Goal: Task Accomplishment & Management: Manage account settings

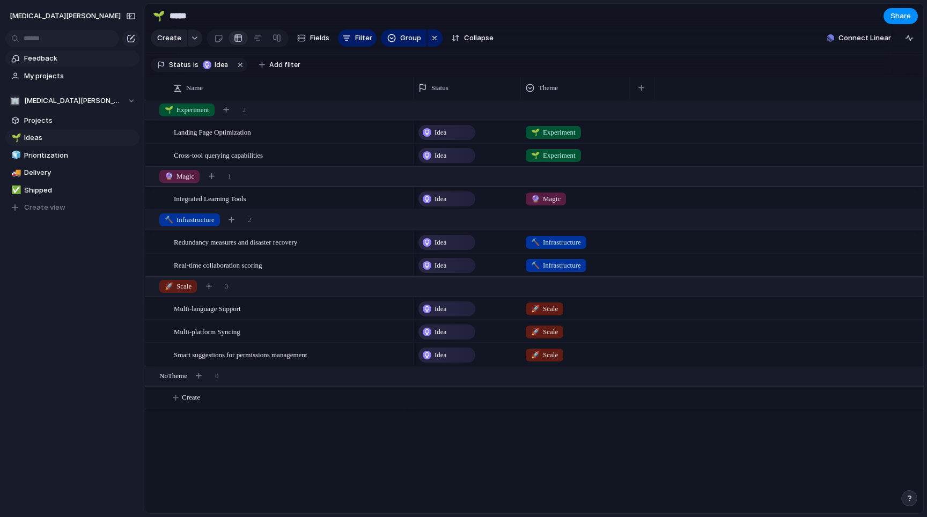
click at [56, 60] on span "Feedback" at bounding box center [80, 58] width 112 height 11
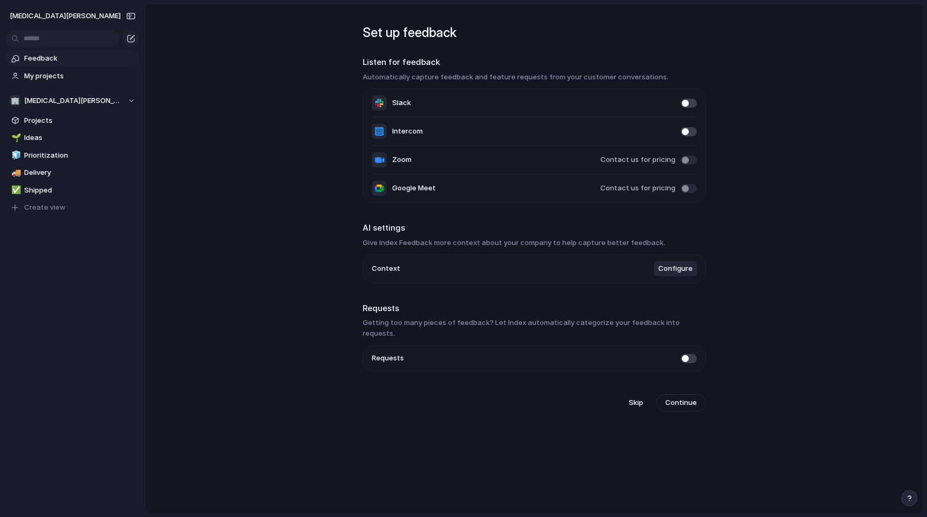
click at [686, 354] on span at bounding box center [689, 358] width 16 height 9
click at [685, 105] on span at bounding box center [689, 103] width 16 height 9
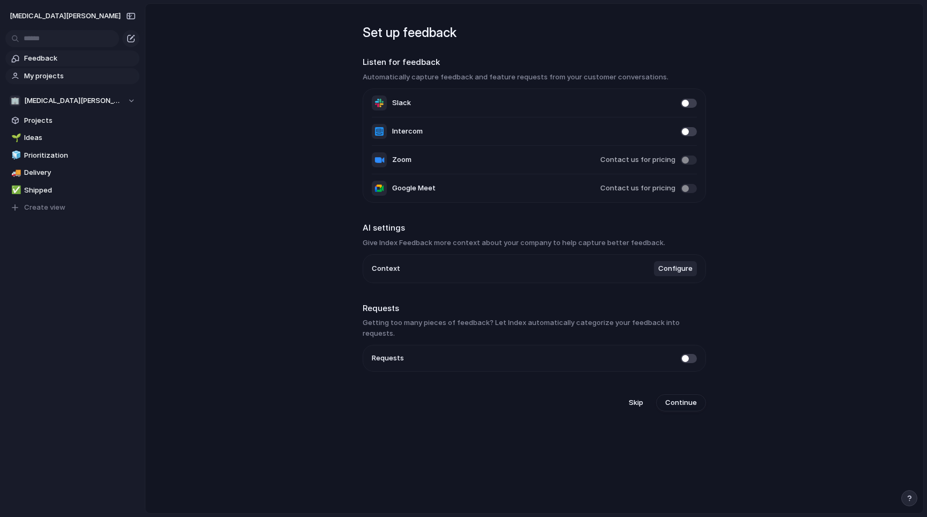
click at [60, 75] on span "My projects" at bounding box center [80, 76] width 112 height 11
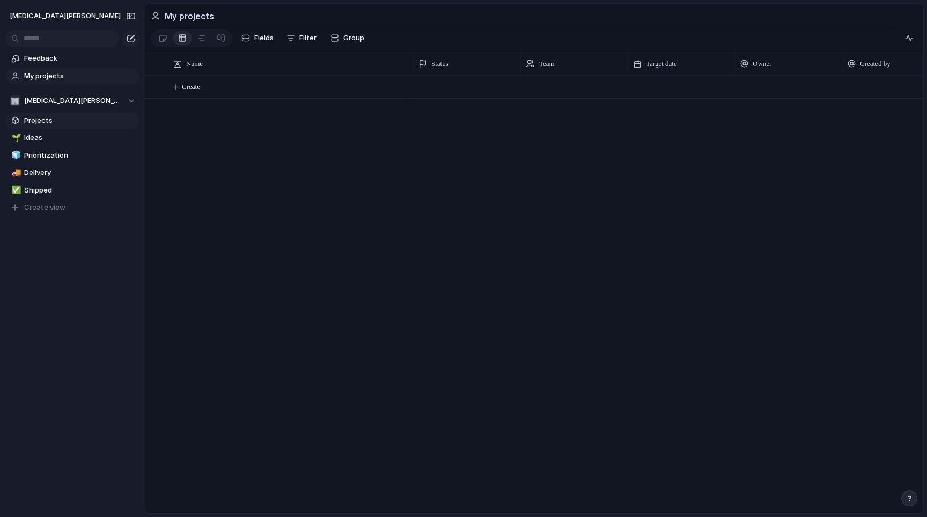
click at [49, 121] on span "Projects" at bounding box center [80, 120] width 112 height 11
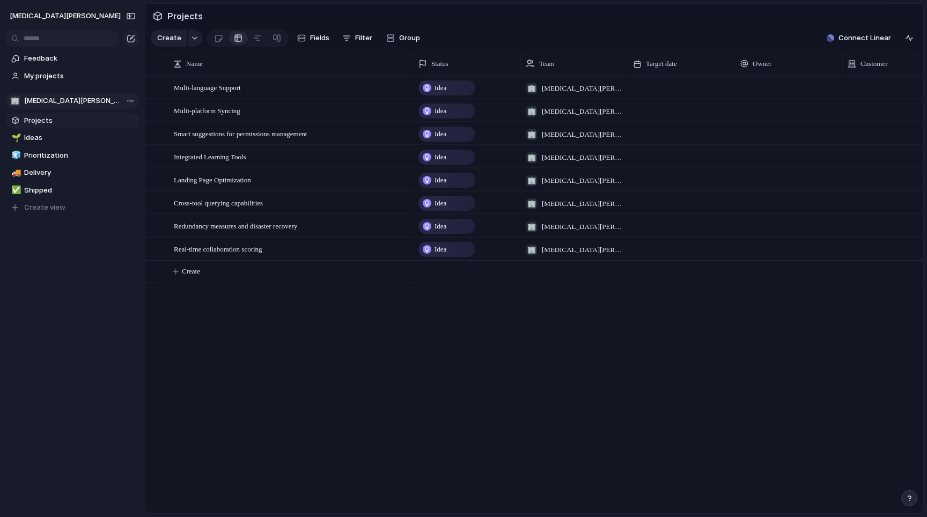
click at [56, 101] on span "[MEDICAL_DATA][PERSON_NAME]" at bounding box center [73, 100] width 98 height 11
click at [56, 101] on div "🏢 [MEDICAL_DATA][PERSON_NAME] Create new team" at bounding box center [463, 258] width 927 height 517
click at [57, 101] on span "[MEDICAL_DATA][PERSON_NAME]" at bounding box center [73, 100] width 98 height 11
click at [68, 100] on div "🏢 [MEDICAL_DATA][PERSON_NAME] Create new team" at bounding box center [463, 258] width 927 height 517
click at [124, 197] on div "Team settings Copy link Add members" at bounding box center [463, 258] width 927 height 517
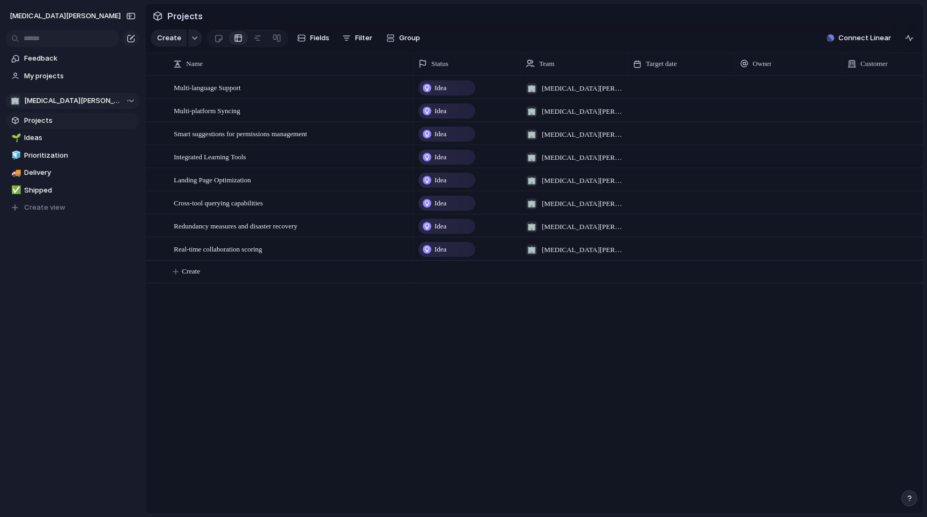
click at [61, 117] on span "Projects" at bounding box center [80, 120] width 112 height 11
click at [60, 137] on span "Ideas" at bounding box center [80, 138] width 112 height 11
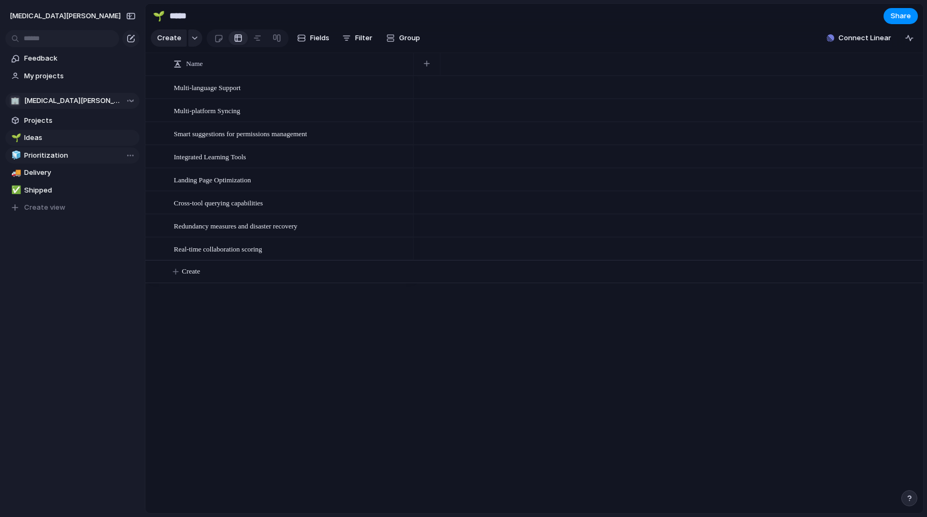
click at [60, 158] on span "Prioritization" at bounding box center [80, 155] width 112 height 11
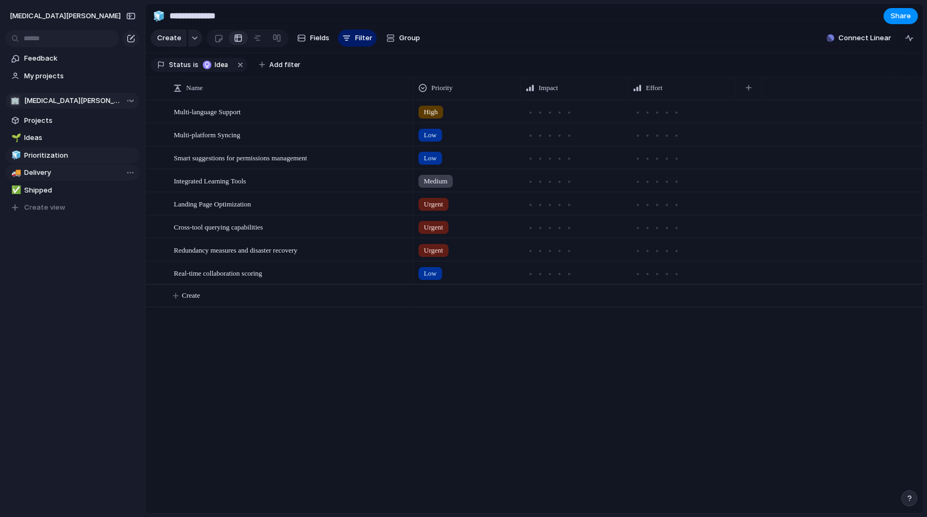
click at [58, 175] on span "Delivery" at bounding box center [80, 172] width 112 height 11
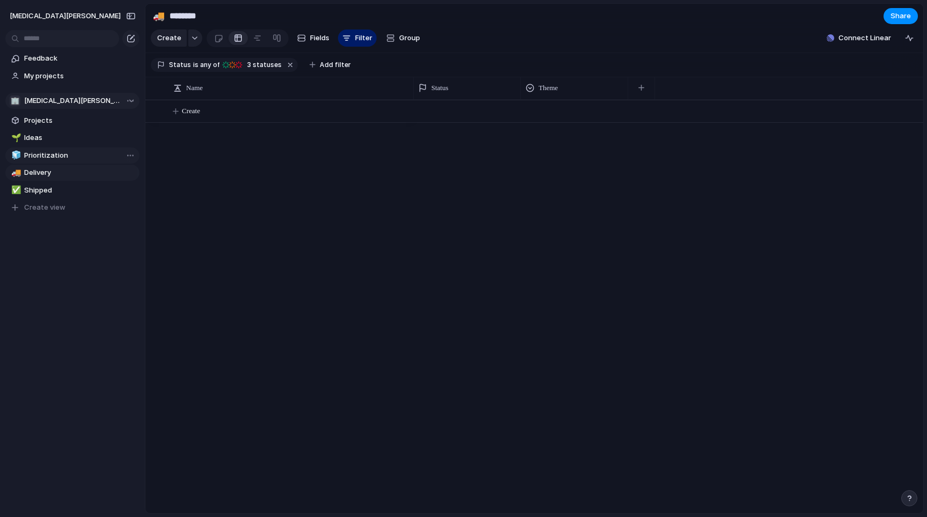
click at [62, 158] on span "Prioritization" at bounding box center [80, 155] width 112 height 11
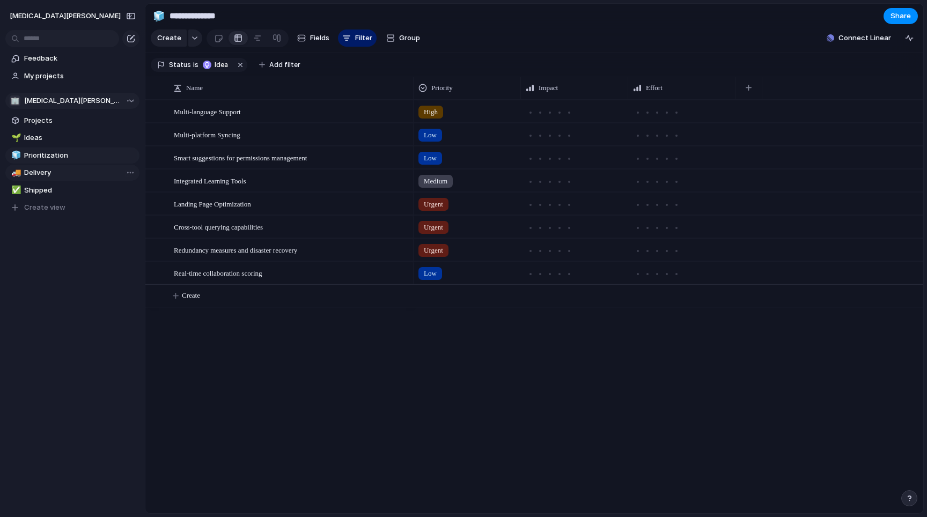
click at [60, 174] on span "Delivery" at bounding box center [80, 172] width 112 height 11
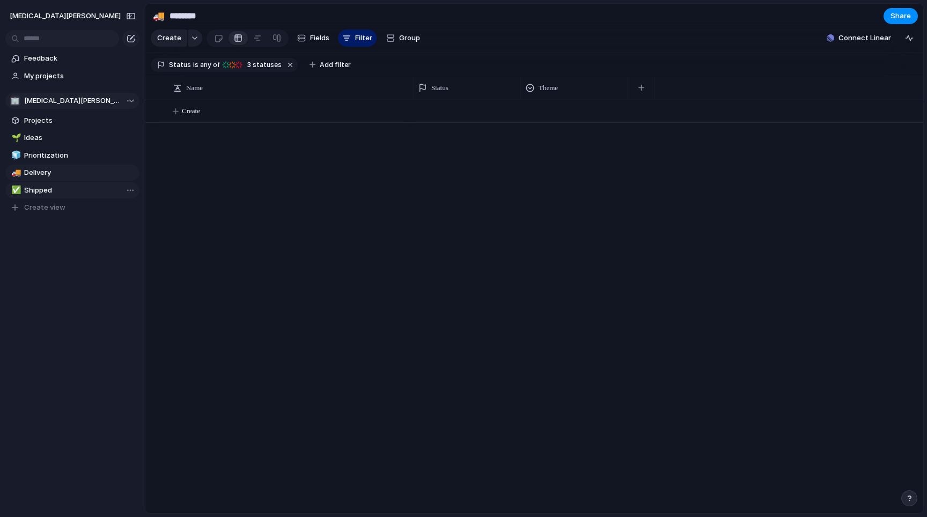
click at [67, 189] on span "Shipped" at bounding box center [80, 190] width 112 height 11
click at [73, 155] on span "Prioritization" at bounding box center [80, 155] width 112 height 11
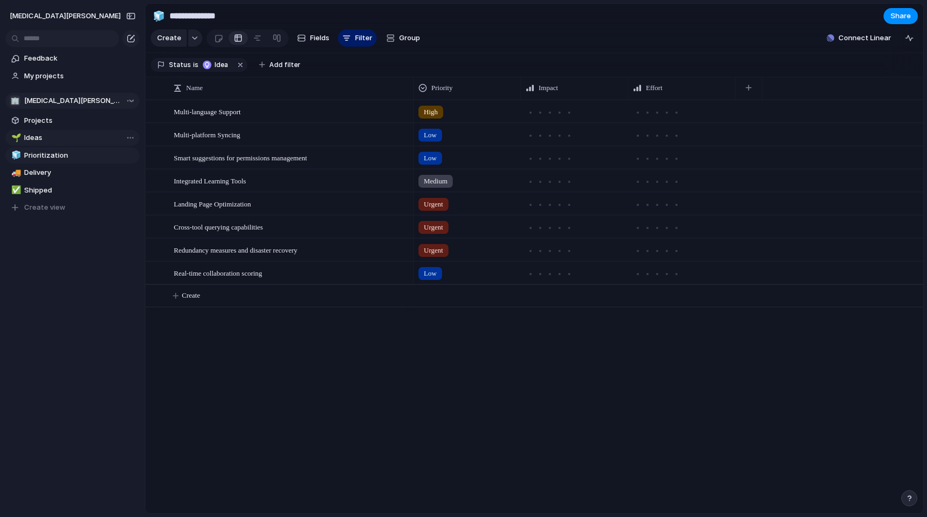
click at [71, 137] on span "Ideas" at bounding box center [80, 138] width 112 height 11
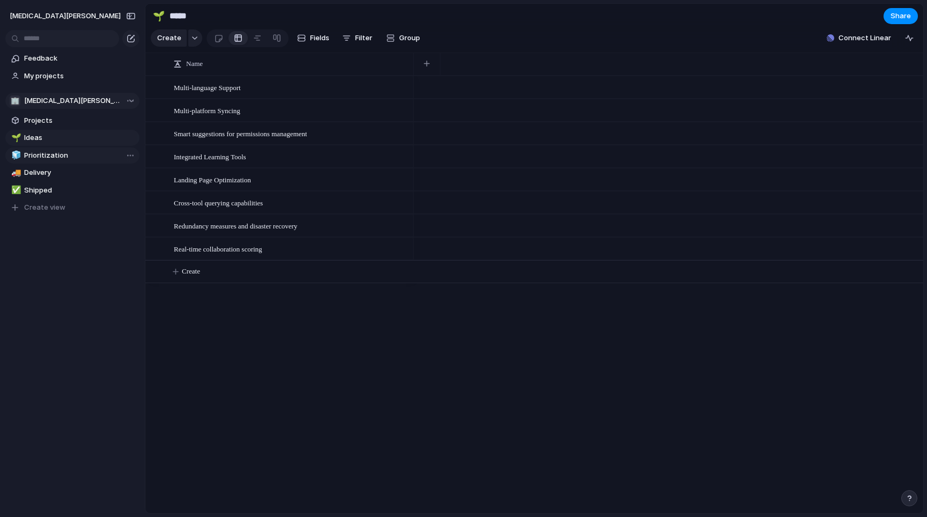
click at [69, 148] on div "🧊 Prioritization" at bounding box center [72, 156] width 134 height 16
click at [67, 156] on span "Prioritization" at bounding box center [80, 155] width 112 height 11
type input "**********"
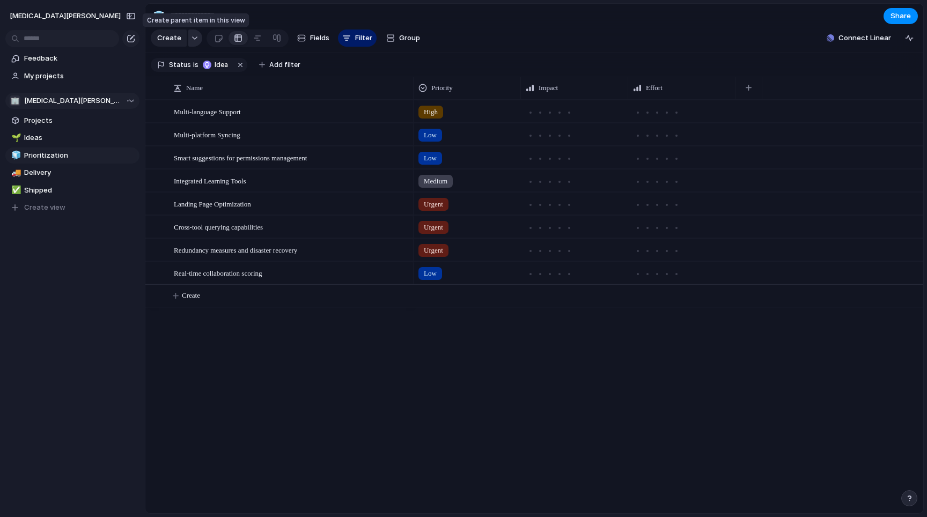
click at [192, 40] on div "button" at bounding box center [195, 38] width 8 height 4
click at [192, 40] on div "Initiative Launch Goal Objective Key result Workstream Program Project Customize" at bounding box center [463, 258] width 927 height 517
click at [400, 114] on div at bounding box center [400, 112] width 18 height 14
click at [227, 111] on span "Multi-language Support" at bounding box center [207, 111] width 67 height 12
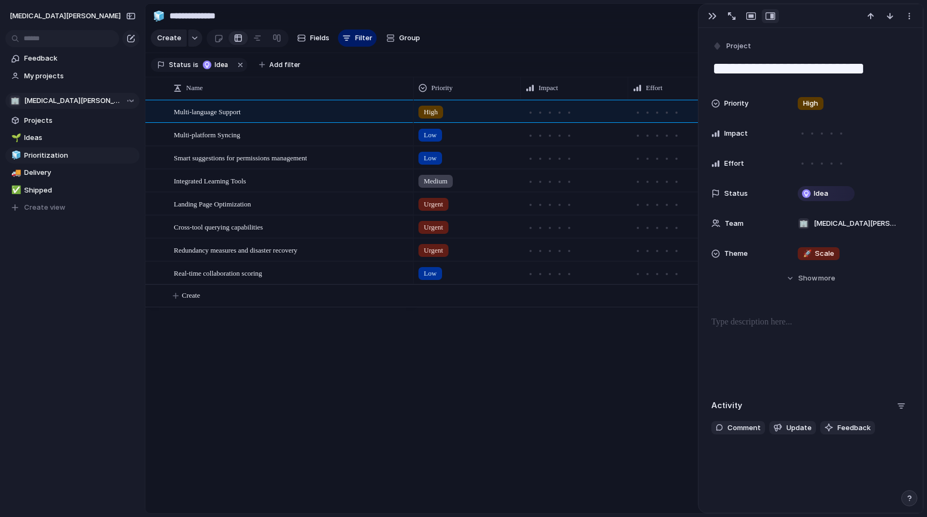
click at [372, 376] on div "Multi-language Support Multi-platform Syncing Smart suggestions for permissions…" at bounding box center [534, 307] width 778 height 414
click at [303, 113] on div "Multi-language Support" at bounding box center [292, 112] width 236 height 22
click at [241, 114] on span "Multi-language Support" at bounding box center [207, 111] width 67 height 12
click at [715, 19] on div "button" at bounding box center [712, 16] width 9 height 9
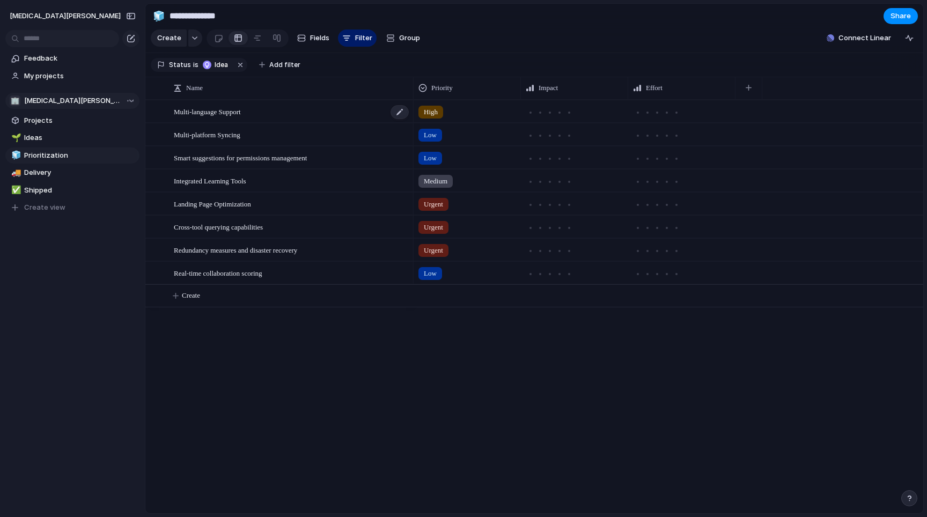
click at [325, 109] on div "Multi-language Support" at bounding box center [292, 112] width 236 height 22
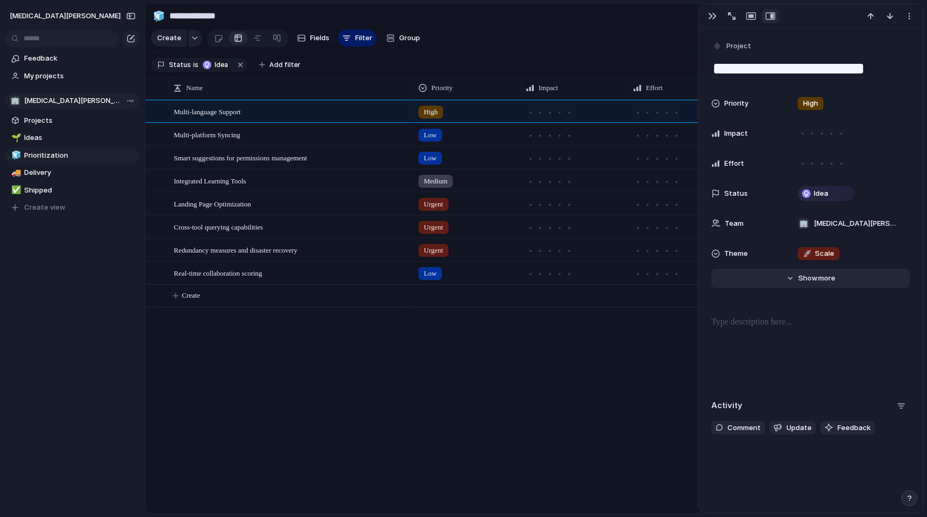
click at [808, 284] on button "Hide Show more" at bounding box center [810, 278] width 198 height 19
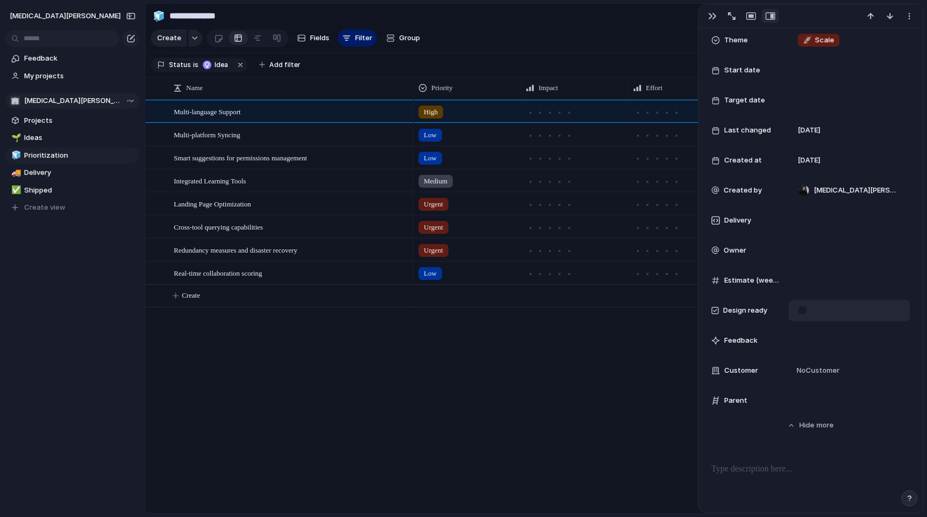
scroll to position [254, 0]
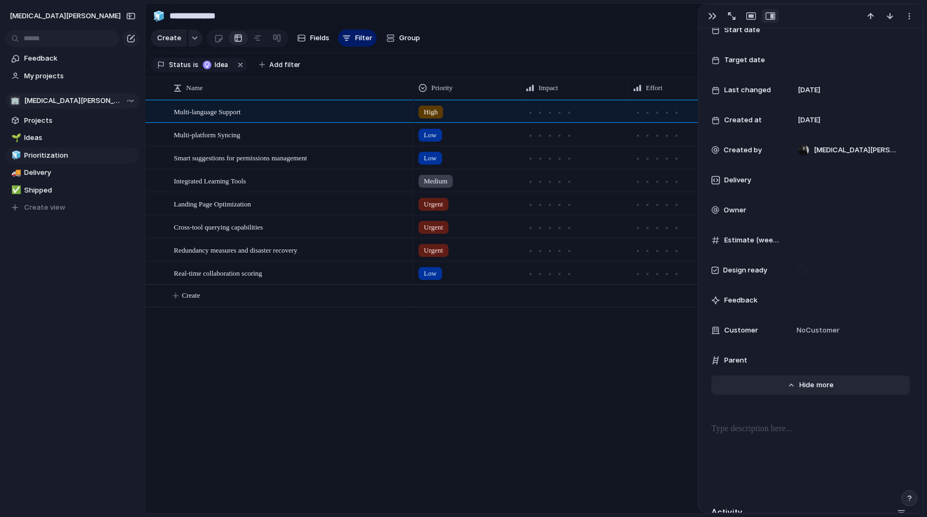
click at [800, 387] on span "Show" at bounding box center [808, 385] width 19 height 11
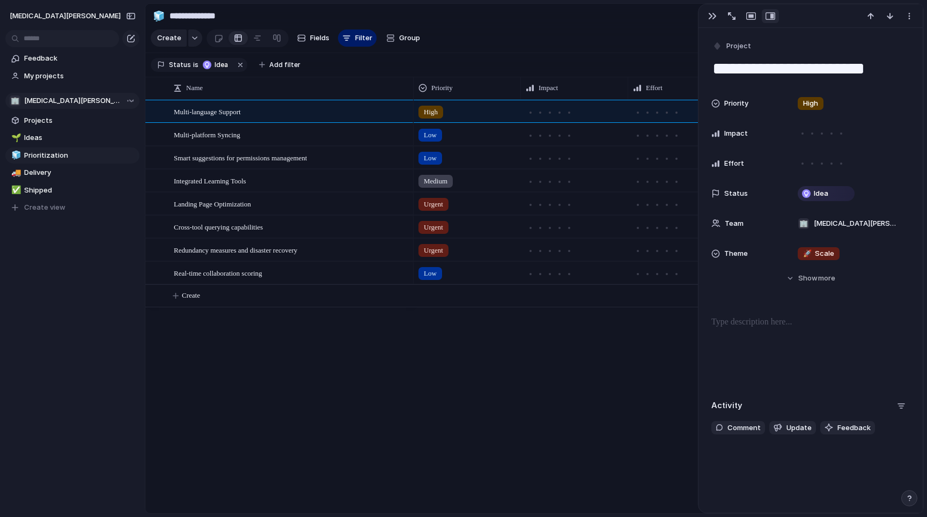
scroll to position [0, 0]
click at [770, 14] on div "button" at bounding box center [771, 16] width 10 height 9
click at [753, 15] on div "button" at bounding box center [751, 16] width 10 height 9
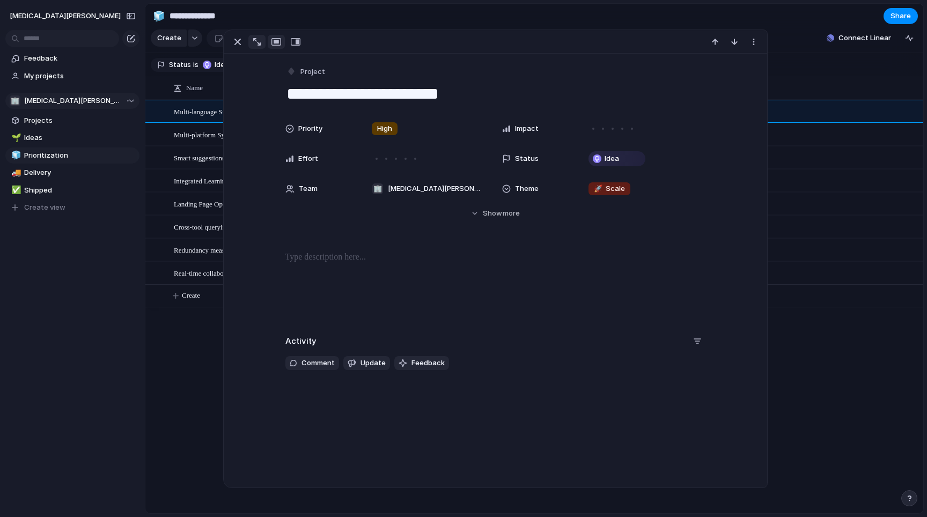
click at [255, 44] on div "button" at bounding box center [257, 42] width 8 height 8
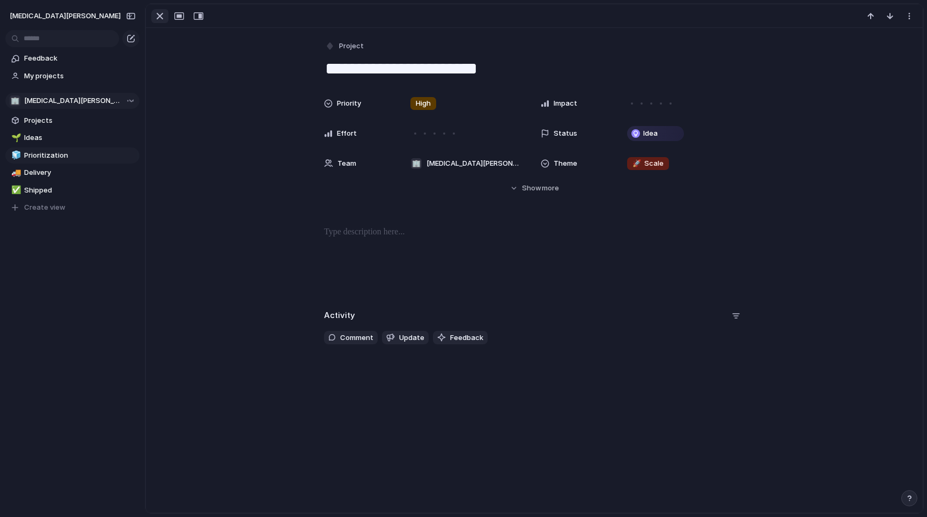
click at [159, 14] on div "button" at bounding box center [159, 16] width 13 height 13
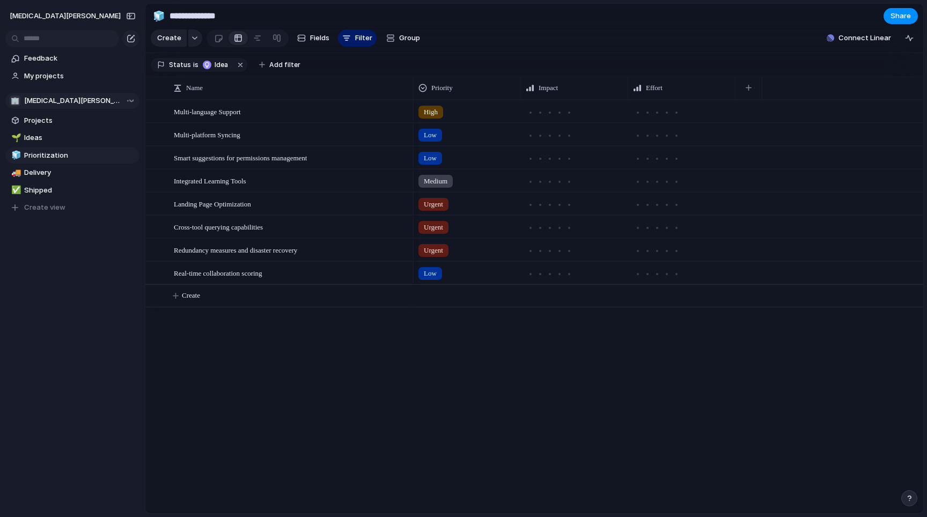
click at [431, 115] on span "High" at bounding box center [431, 112] width 14 height 11
click at [447, 389] on div "Urgent High Medium Low No Priority" at bounding box center [463, 258] width 927 height 517
click at [558, 112] on div at bounding box center [559, 112] width 5 height 5
click at [550, 135] on div at bounding box center [549, 135] width 5 height 5
click at [676, 113] on div at bounding box center [676, 112] width 5 height 5
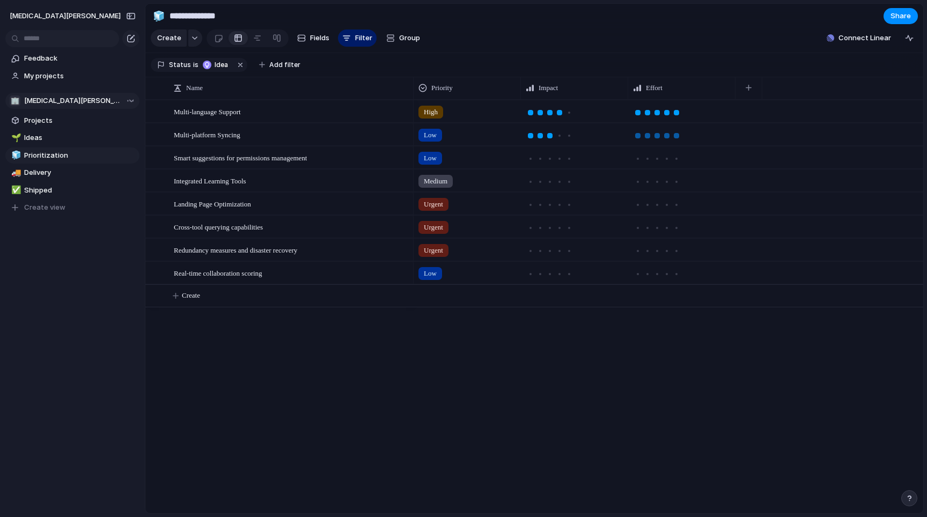
click at [680, 131] on div at bounding box center [677, 136] width 10 height 10
click at [649, 157] on div at bounding box center [647, 158] width 5 height 5
click at [573, 160] on div at bounding box center [569, 159] width 10 height 10
click at [639, 181] on div at bounding box center [637, 181] width 5 height 5
click at [570, 182] on div at bounding box center [569, 181] width 5 height 5
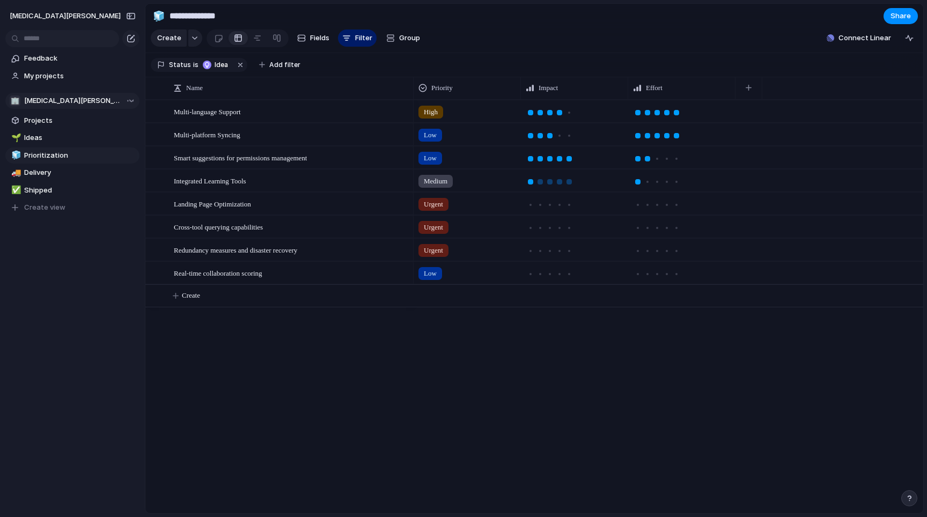
click at [531, 182] on div at bounding box center [530, 181] width 5 height 5
click at [532, 182] on div at bounding box center [530, 181] width 5 height 5
click at [533, 182] on div at bounding box center [530, 181] width 5 height 5
click at [532, 183] on div at bounding box center [530, 181] width 5 height 5
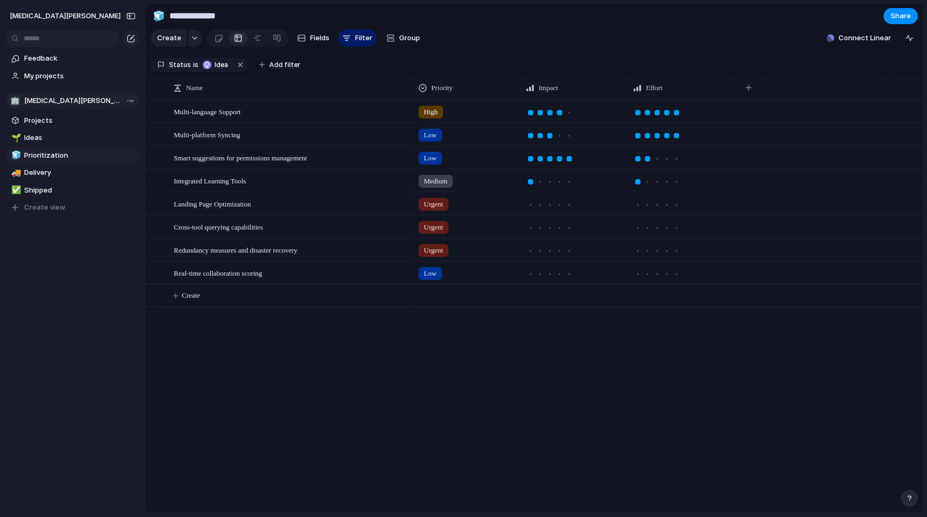
click at [532, 181] on div at bounding box center [530, 181] width 5 height 5
click at [531, 181] on div at bounding box center [530, 181] width 5 height 5
click at [549, 87] on span "Impact" at bounding box center [548, 88] width 19 height 11
click at [572, 112] on li "Modify" at bounding box center [565, 112] width 79 height 17
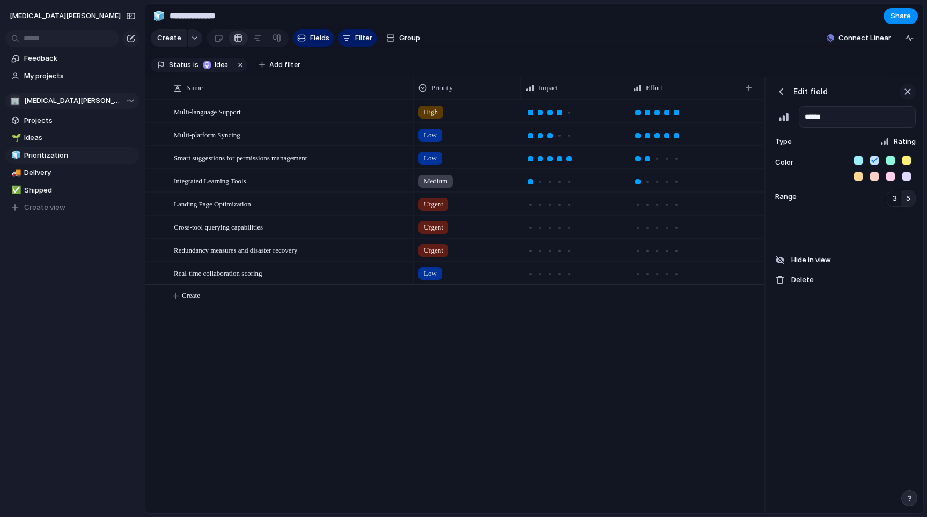
click at [908, 88] on div "button" at bounding box center [908, 92] width 12 height 12
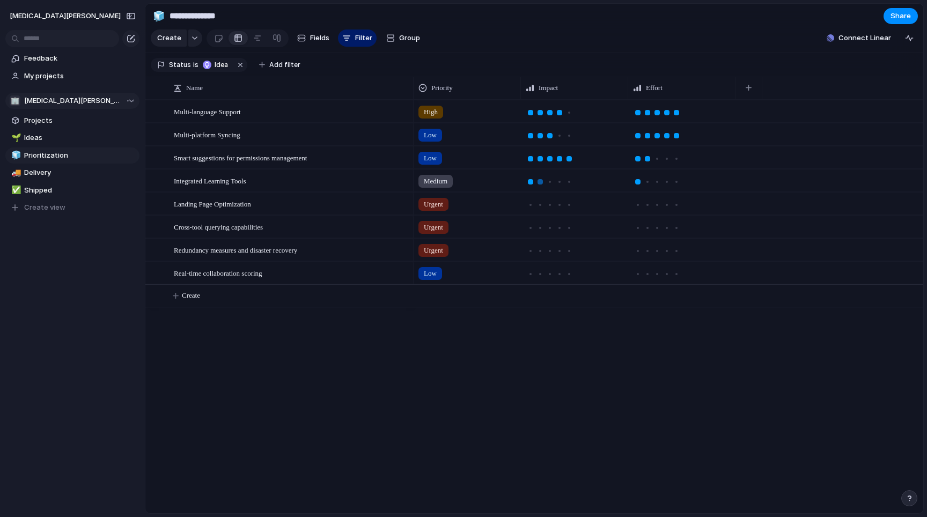
click at [539, 182] on div at bounding box center [540, 181] width 5 height 5
click at [565, 181] on div at bounding box center [569, 182] width 10 height 10
click at [524, 182] on div at bounding box center [574, 180] width 106 height 21
click at [532, 180] on div at bounding box center [530, 181] width 5 height 5
click at [569, 173] on div at bounding box center [574, 180] width 106 height 21
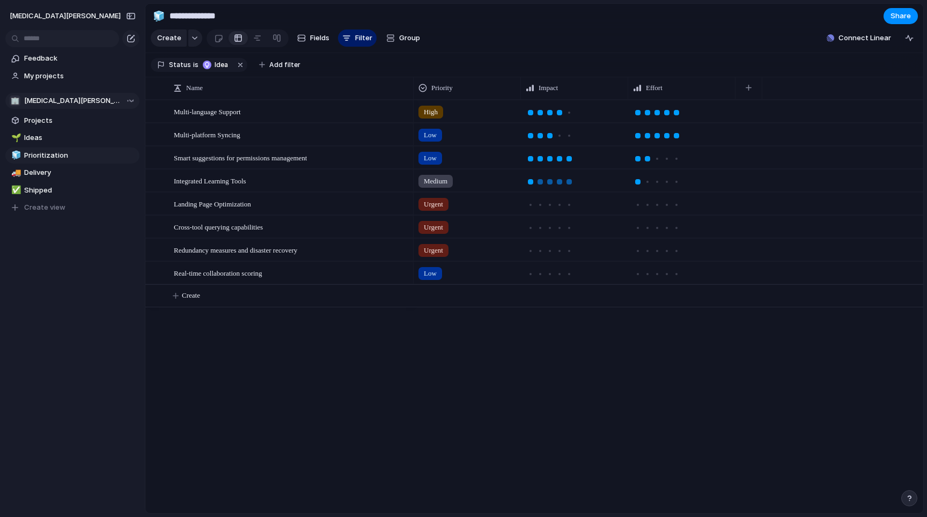
click at [569, 180] on div at bounding box center [569, 181] width 5 height 5
click at [431, 112] on span "High" at bounding box center [431, 112] width 14 height 11
click at [450, 364] on div "Urgent High Medium Low No Priority" at bounding box center [463, 258] width 927 height 517
click at [532, 112] on div at bounding box center [530, 112] width 5 height 5
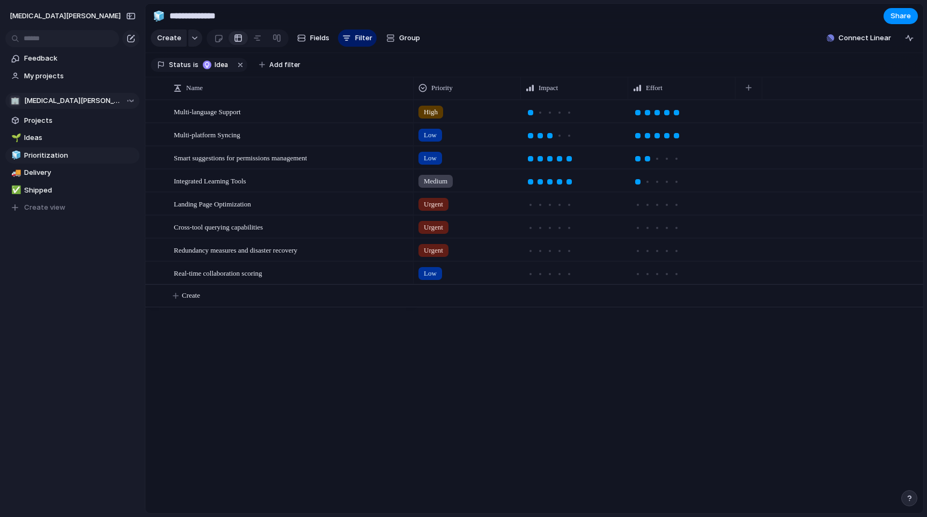
click at [530, 112] on div at bounding box center [530, 112] width 5 height 5
click at [755, 92] on button "button" at bounding box center [749, 87] width 22 height 19
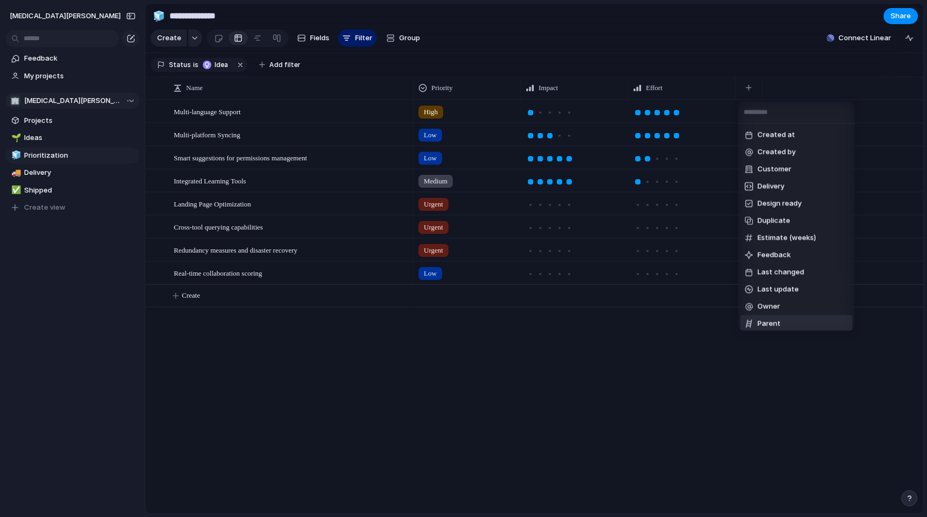
click at [700, 382] on div "Created at Created by Customer Delivery Design ready Duplicate Estimate (weeks)…" at bounding box center [463, 258] width 927 height 517
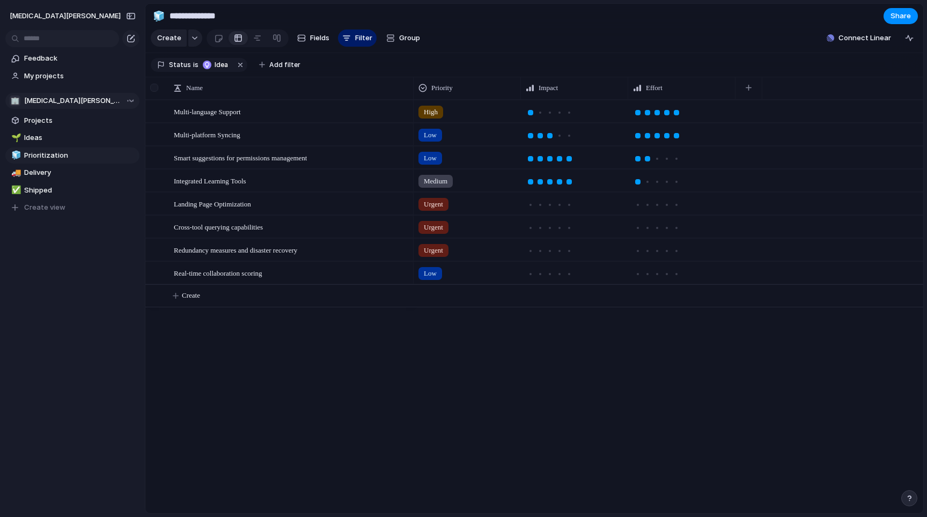
click at [156, 90] on div at bounding box center [154, 88] width 8 height 8
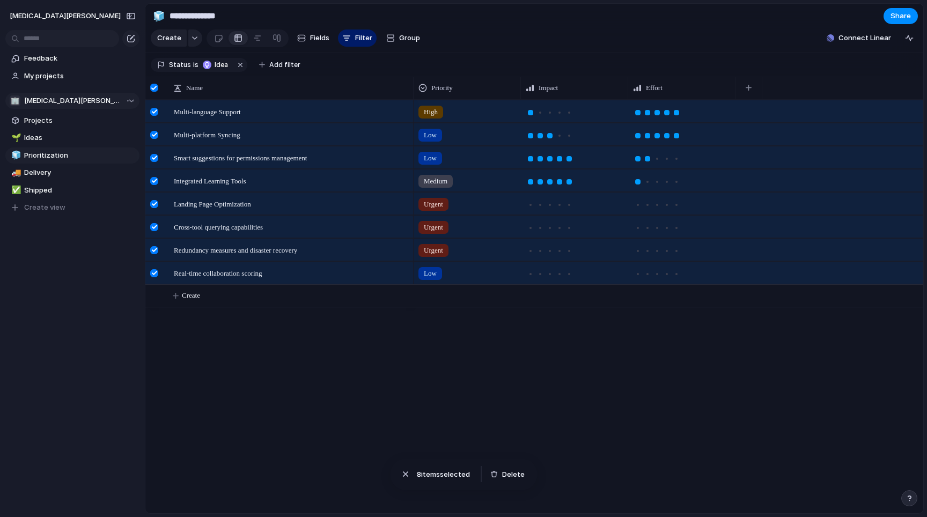
click at [155, 86] on div at bounding box center [154, 88] width 8 height 8
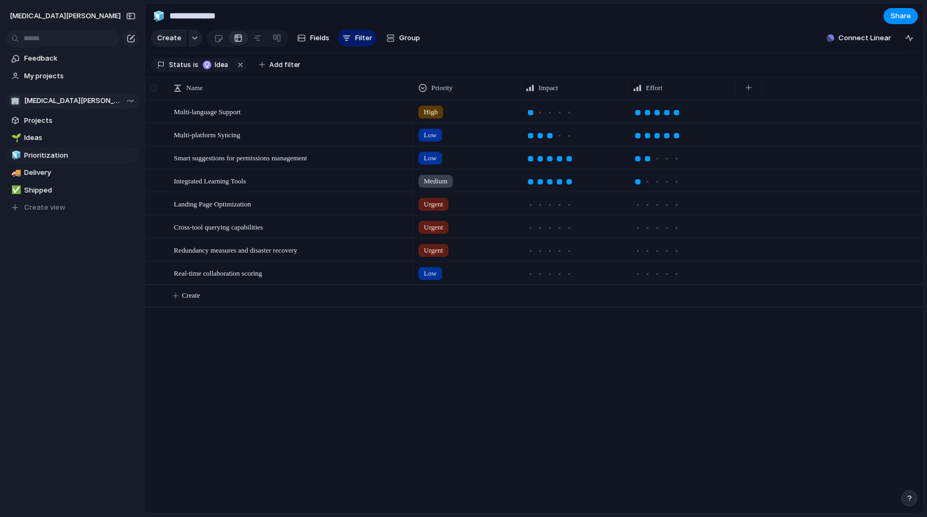
click at [156, 87] on div at bounding box center [154, 88] width 8 height 8
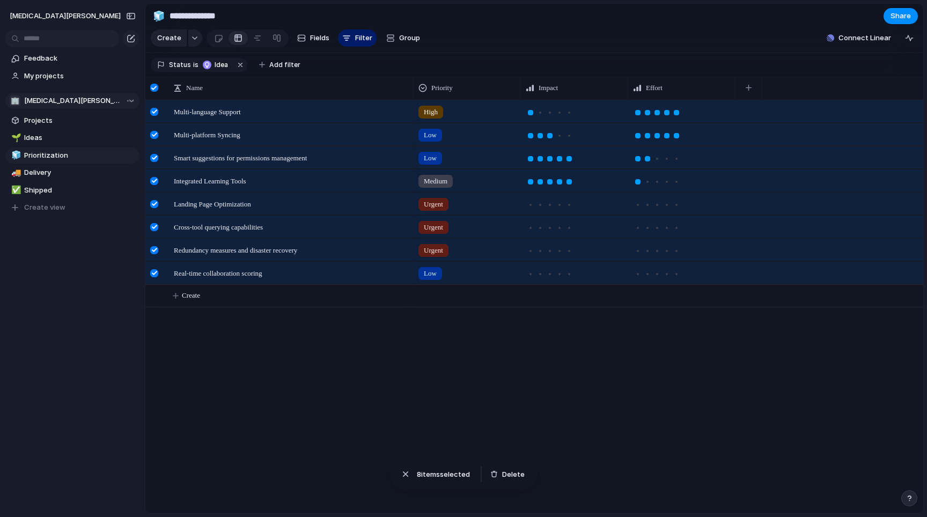
click at [156, 83] on div at bounding box center [155, 88] width 20 height 23
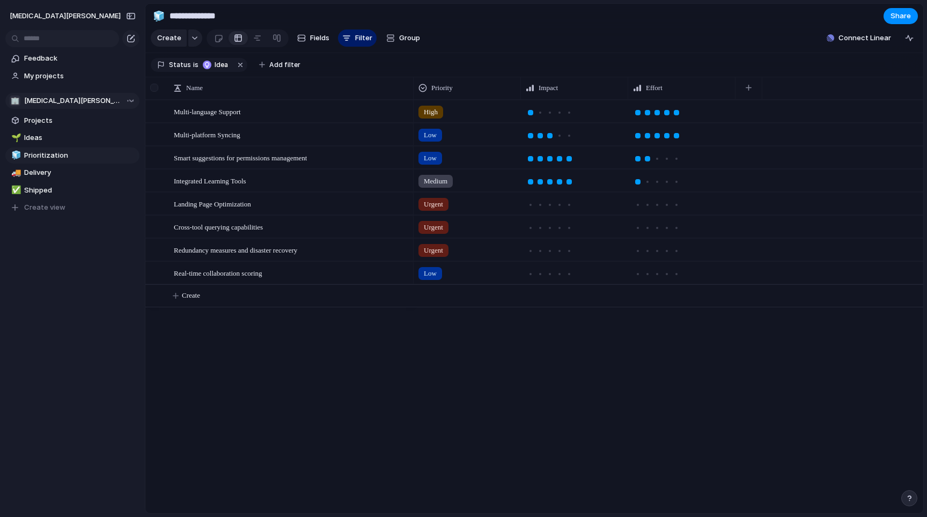
click at [155, 91] on div at bounding box center [154, 88] width 8 height 8
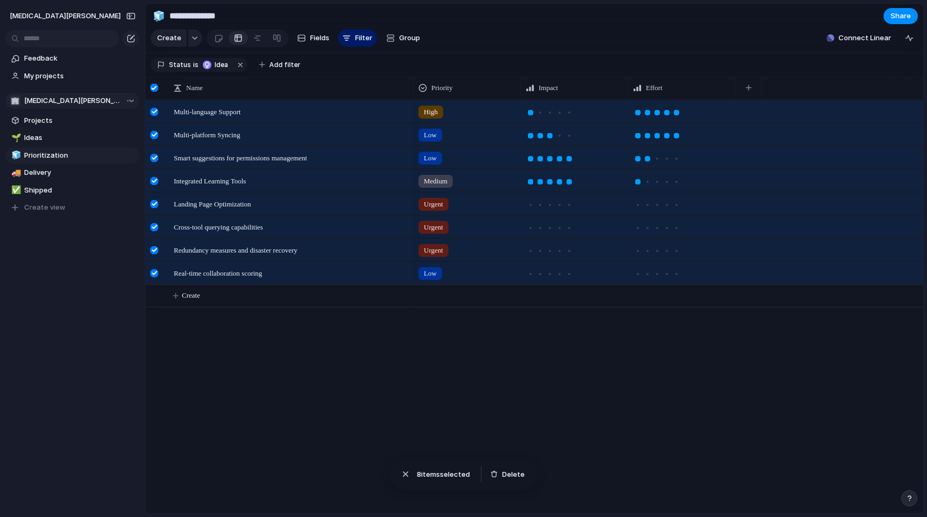
click at [155, 91] on div at bounding box center [154, 88] width 8 height 8
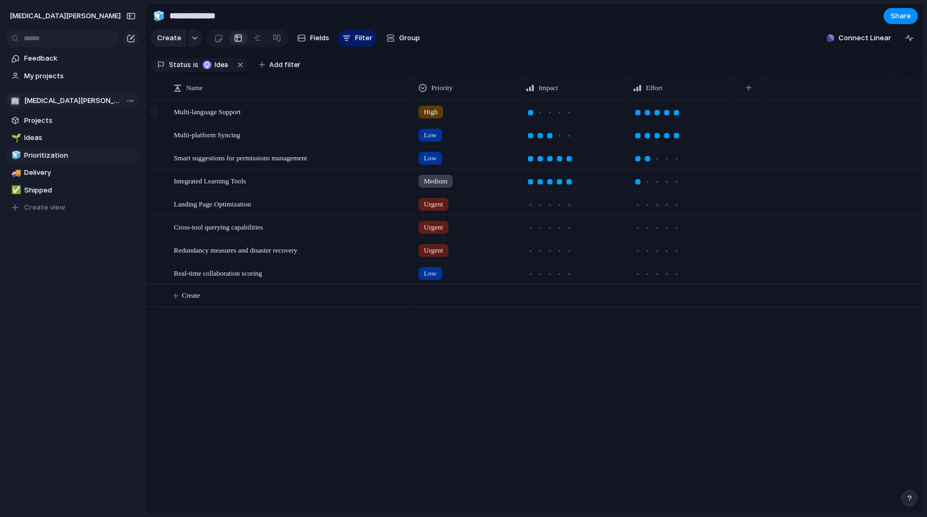
click at [156, 115] on div at bounding box center [154, 112] width 8 height 8
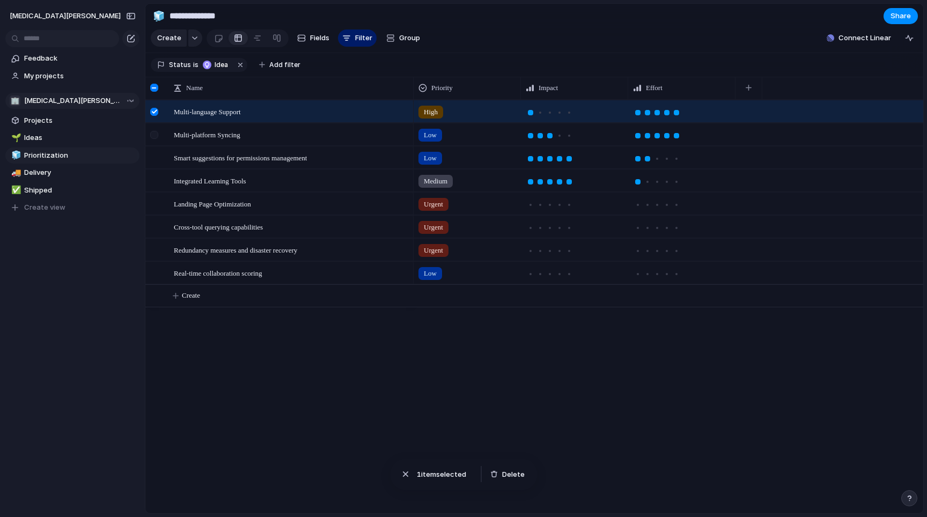
click at [156, 136] on div at bounding box center [154, 135] width 8 height 8
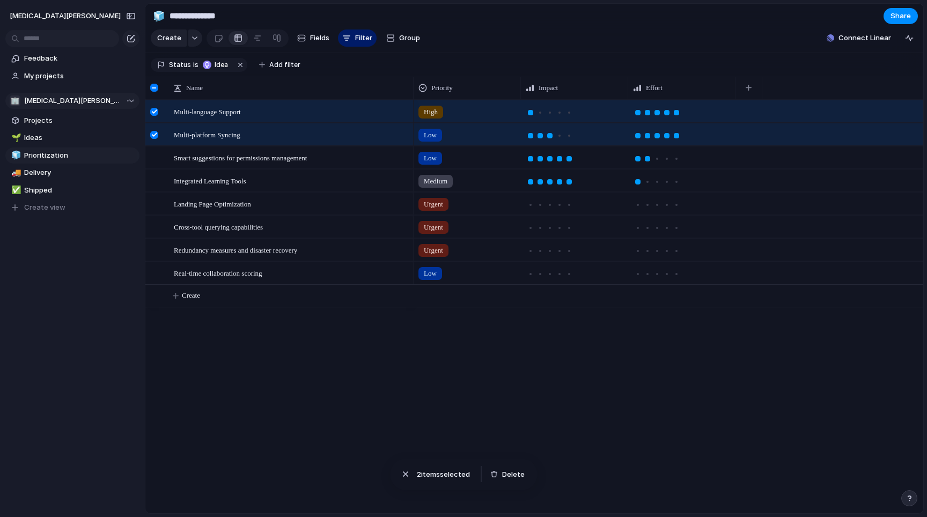
click at [156, 90] on div at bounding box center [154, 88] width 8 height 8
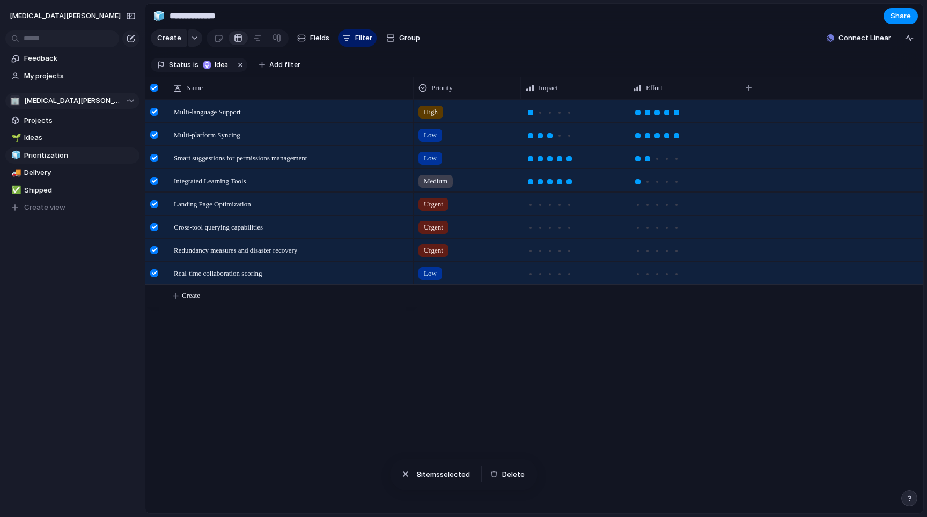
click at [156, 90] on div at bounding box center [154, 88] width 8 height 8
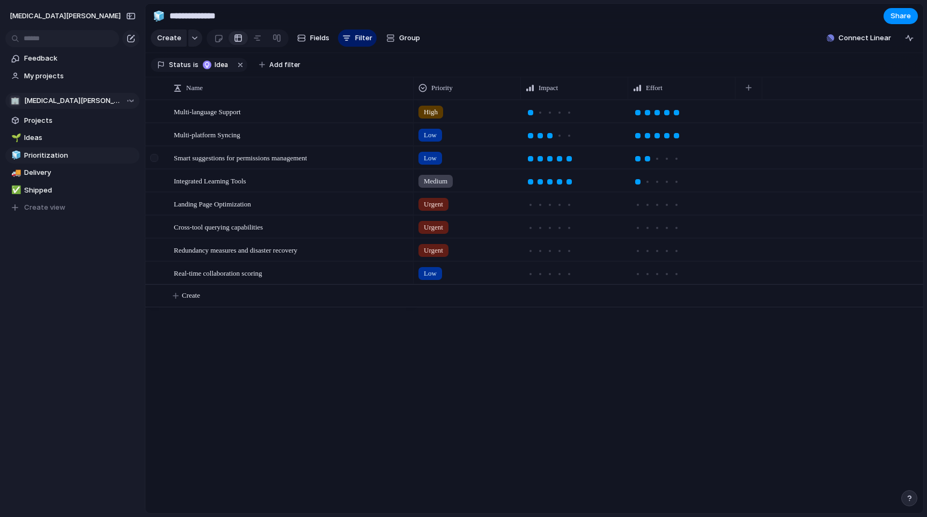
click at [155, 160] on div at bounding box center [154, 158] width 8 height 8
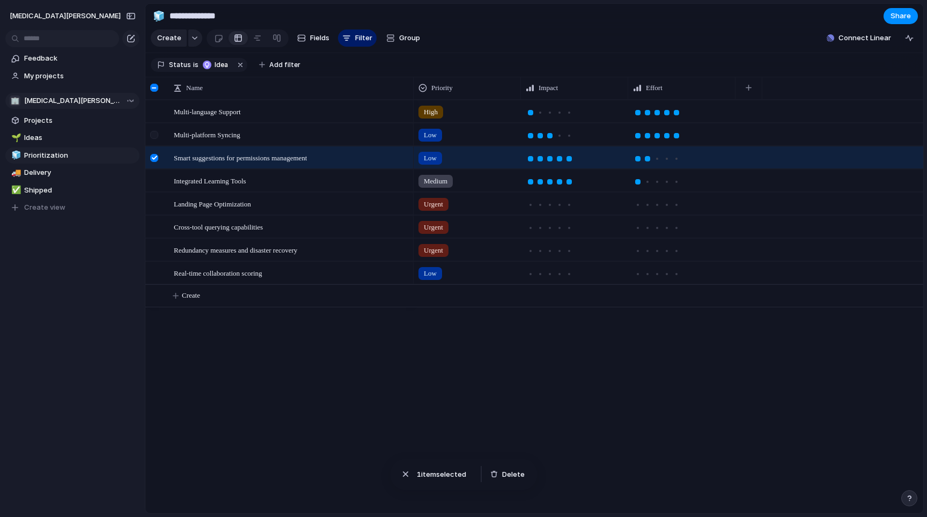
click at [155, 136] on div at bounding box center [154, 135] width 8 height 8
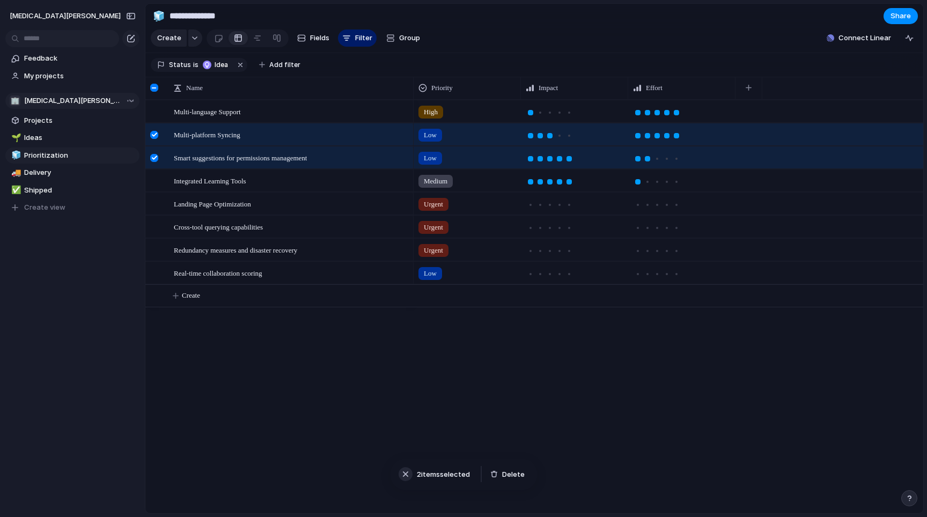
click at [408, 474] on div "button" at bounding box center [405, 474] width 11 height 11
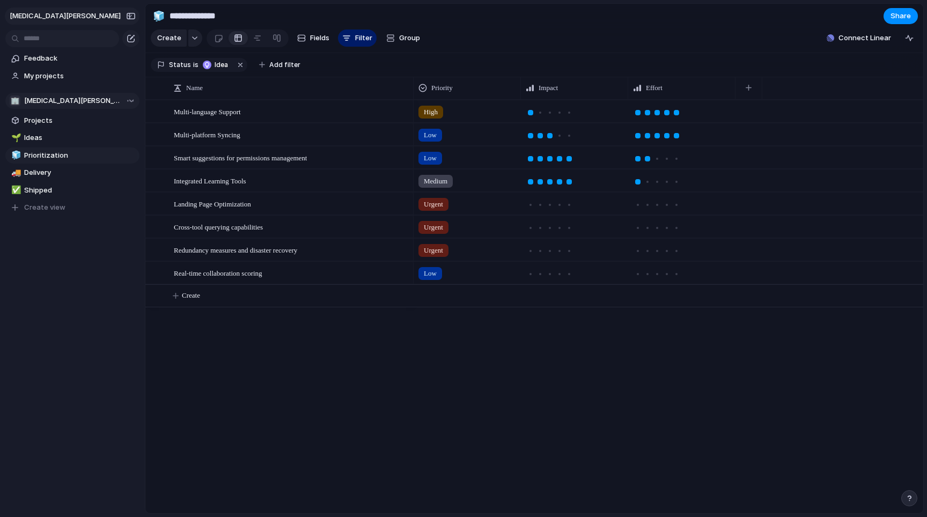
click at [65, 14] on button "[MEDICAL_DATA][PERSON_NAME]" at bounding box center [72, 16] width 135 height 17
click at [56, 39] on li "Settings" at bounding box center [52, 40] width 89 height 17
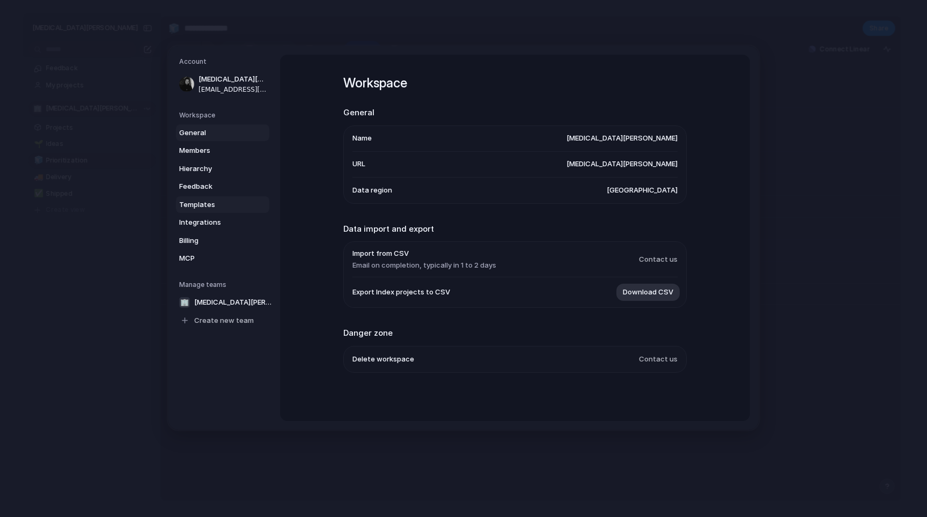
click at [220, 202] on span "Templates" at bounding box center [213, 204] width 69 height 11
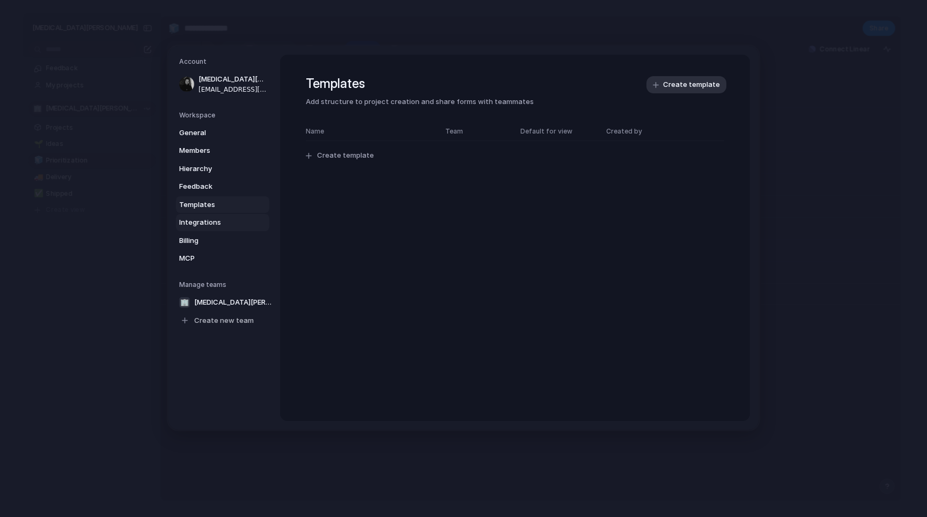
click at [217, 217] on span "Integrations" at bounding box center [213, 222] width 69 height 11
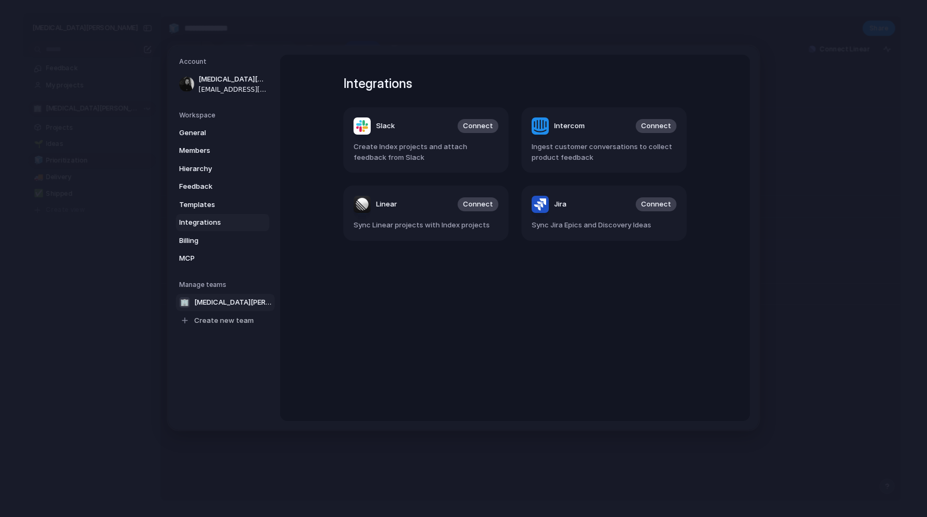
click at [230, 297] on span "[MEDICAL_DATA][PERSON_NAME]" at bounding box center [232, 302] width 77 height 11
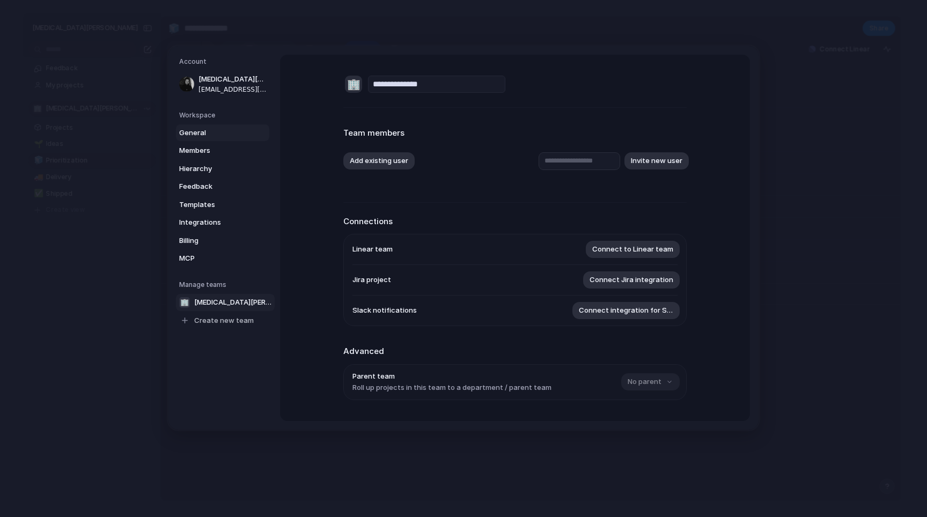
click at [216, 131] on span "General" at bounding box center [213, 132] width 69 height 11
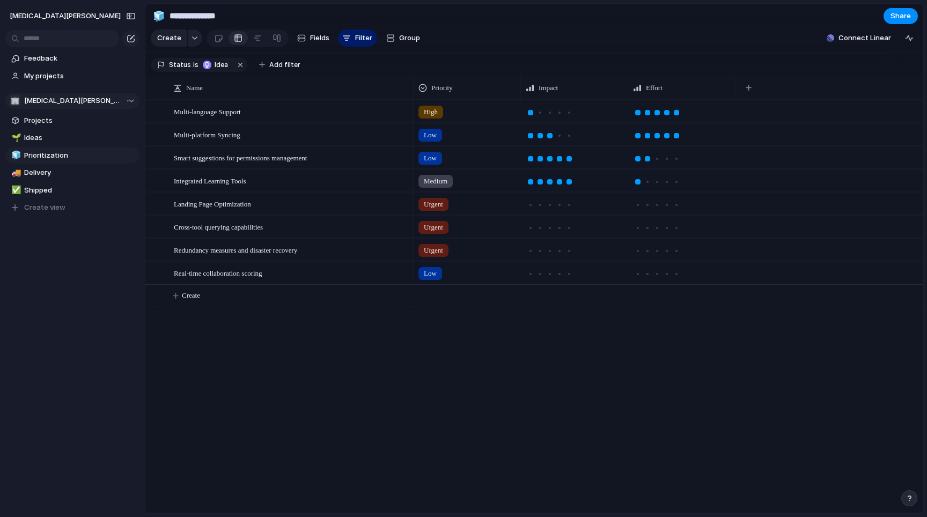
click at [422, 337] on div "High Low Low Medium Urgent Urgent Urgent Low" at bounding box center [669, 307] width 510 height 414
click at [362, 39] on span "Filter" at bounding box center [363, 38] width 17 height 11
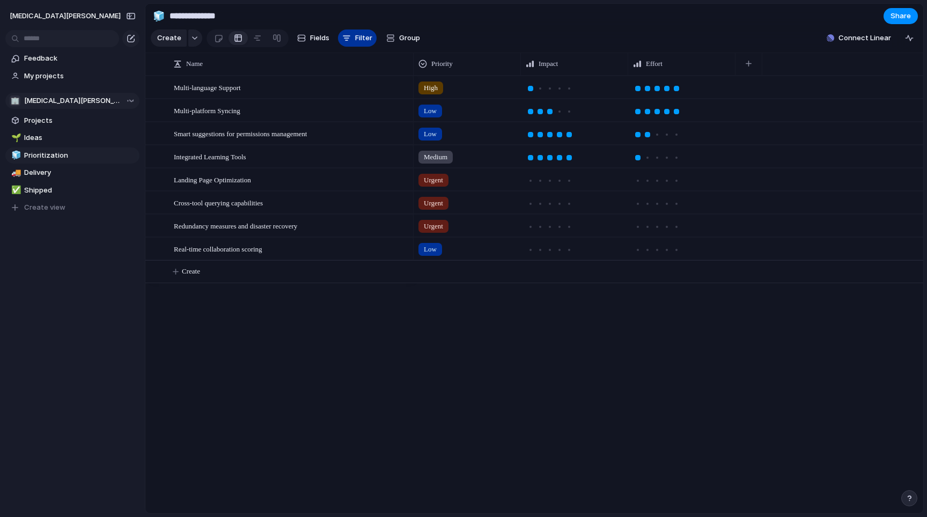
click at [362, 39] on span "Filter" at bounding box center [363, 38] width 17 height 11
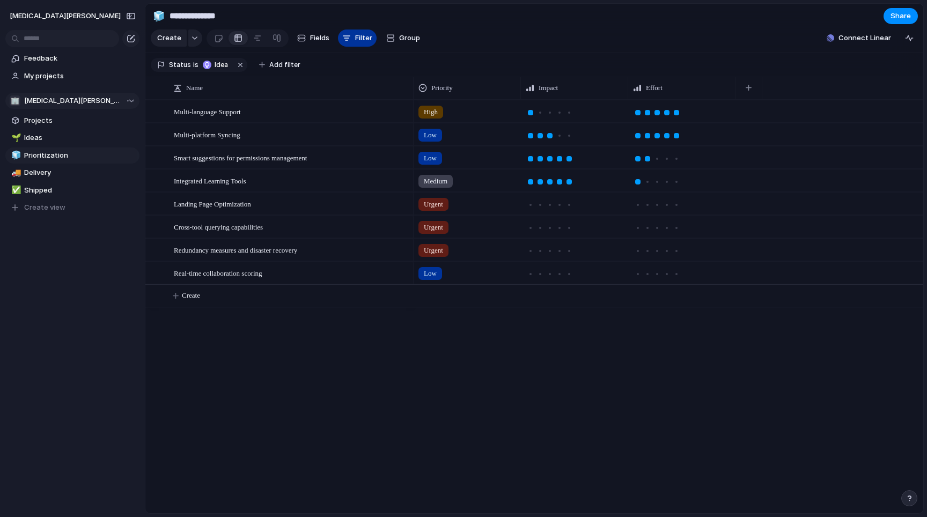
click at [355, 38] on span "Filter" at bounding box center [363, 38] width 17 height 11
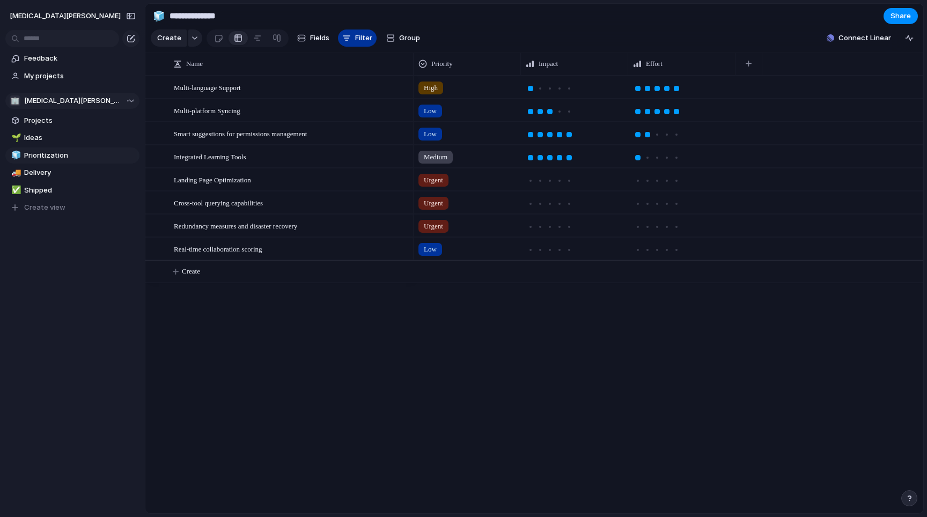
click at [358, 36] on span "Filter" at bounding box center [363, 38] width 17 height 11
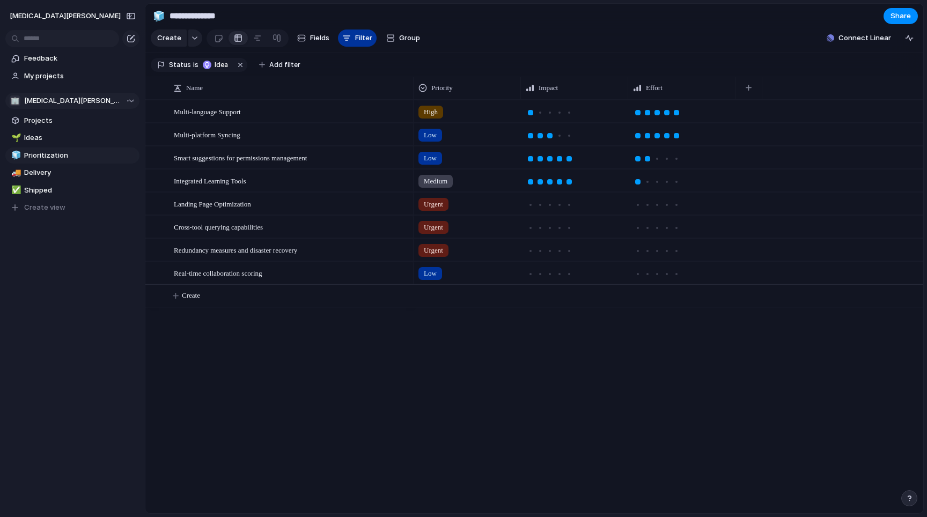
click at [342, 33] on button "Filter" at bounding box center [357, 38] width 39 height 17
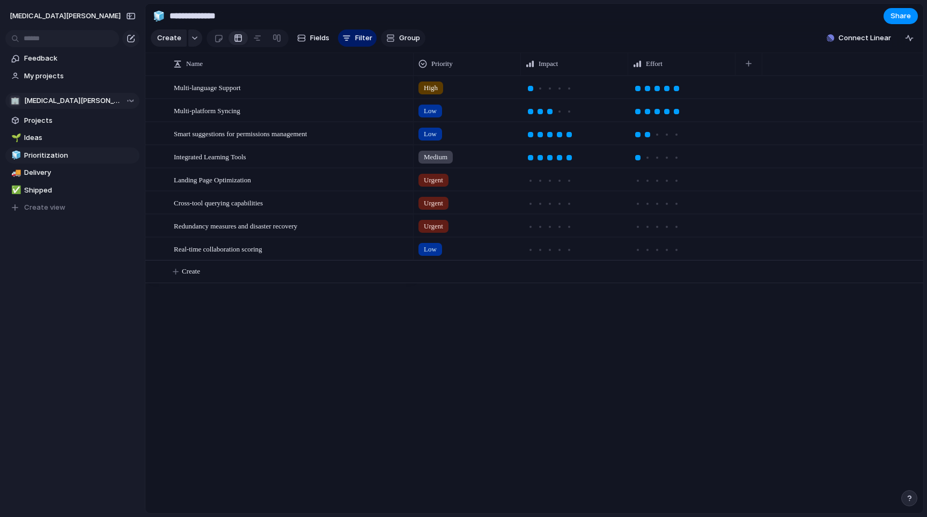
click at [389, 38] on div "button" at bounding box center [390, 38] width 9 height 9
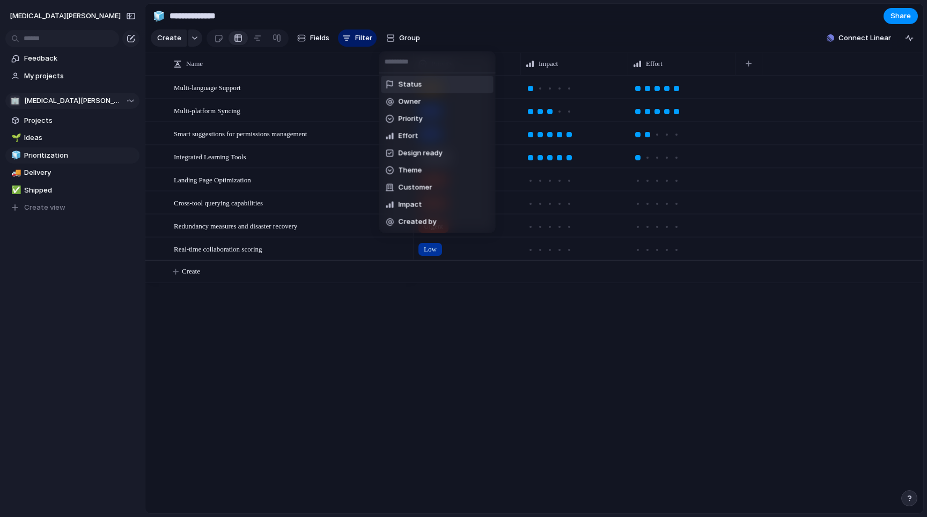
click at [394, 38] on div "Status Owner Priority Effort Design ready Theme Customer Impact Created by" at bounding box center [463, 258] width 927 height 517
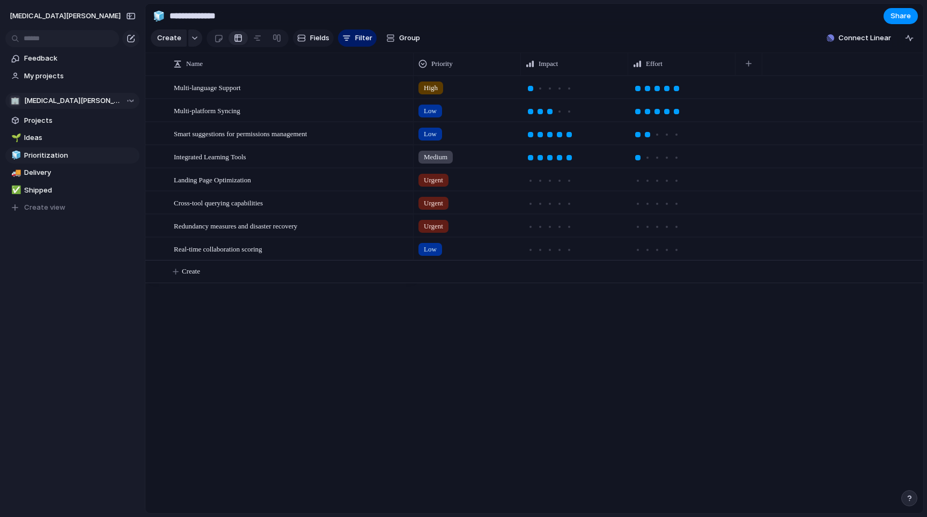
click at [310, 39] on span "Fields" at bounding box center [319, 38] width 19 height 11
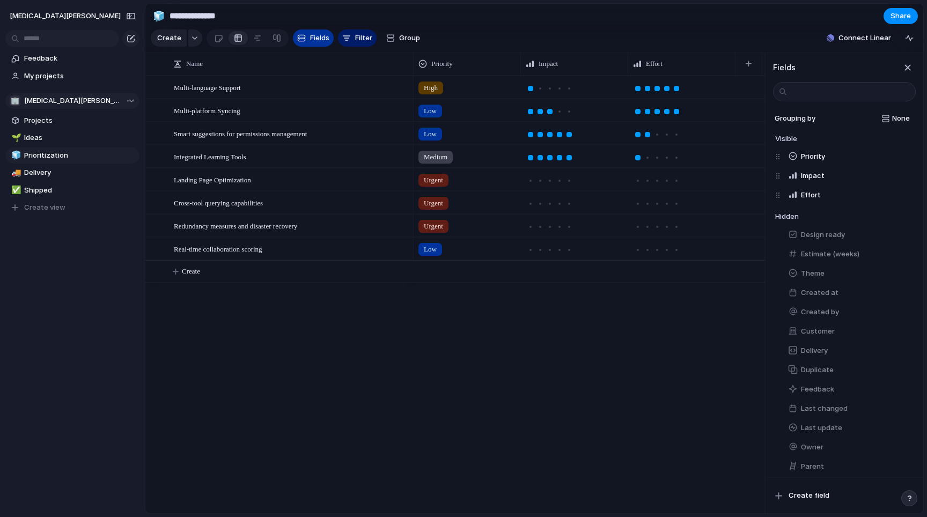
click at [310, 39] on span "Fields" at bounding box center [319, 38] width 19 height 11
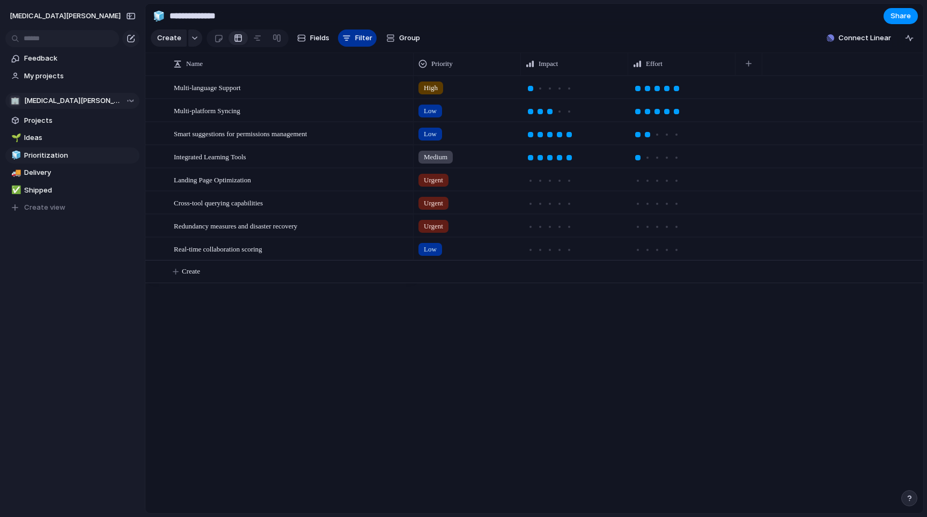
click at [352, 37] on button "Filter" at bounding box center [357, 38] width 39 height 17
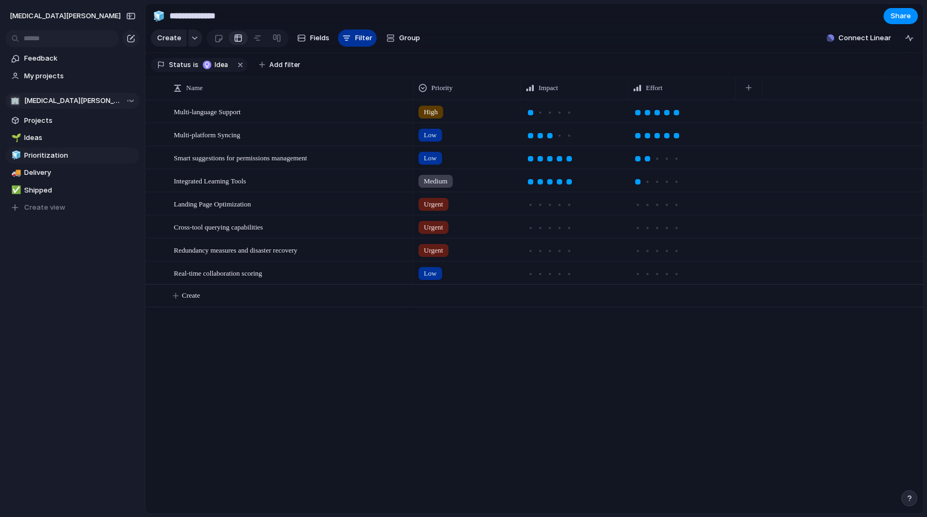
click at [352, 37] on button "Filter" at bounding box center [357, 38] width 39 height 17
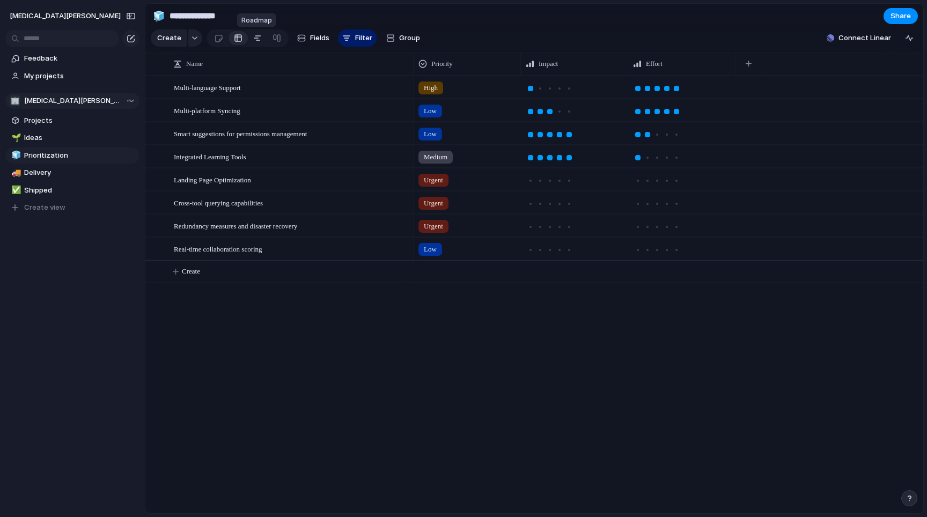
click at [258, 38] on div at bounding box center [257, 38] width 9 height 17
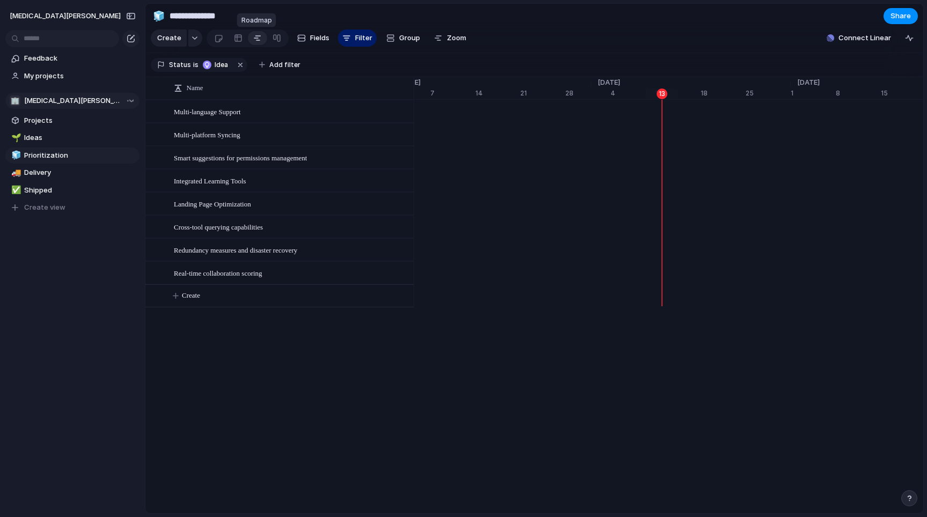
scroll to position [0, 6879]
click at [236, 39] on div at bounding box center [238, 38] width 9 height 17
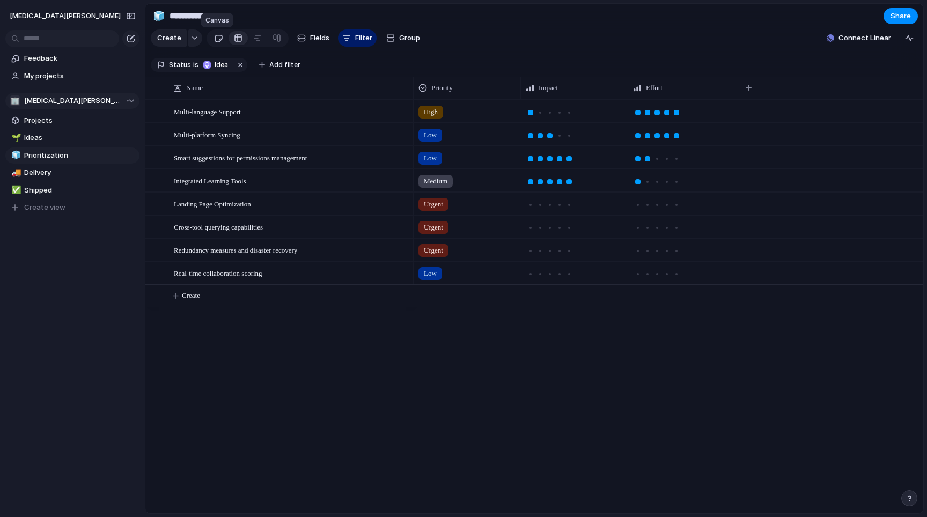
click at [218, 39] on div at bounding box center [218, 39] width 9 height 18
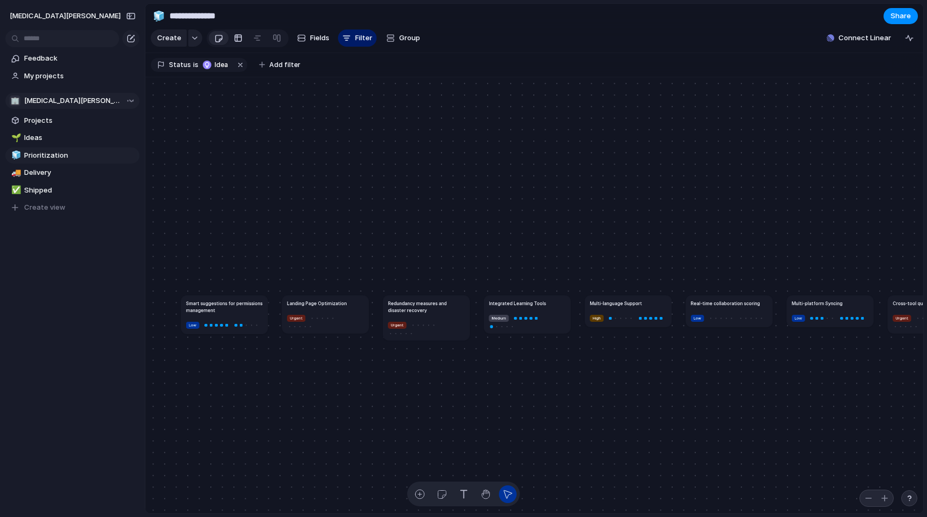
click at [235, 39] on div at bounding box center [238, 38] width 9 height 17
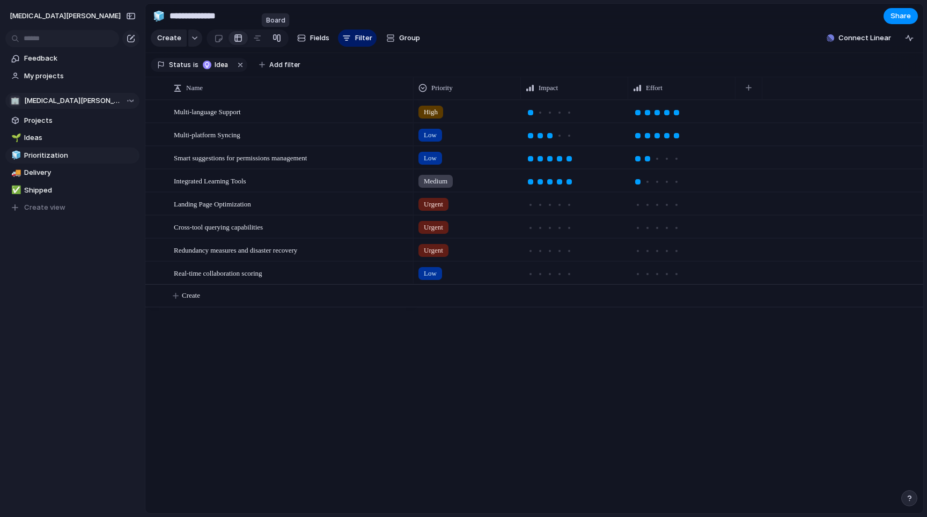
click at [275, 38] on div at bounding box center [277, 38] width 9 height 17
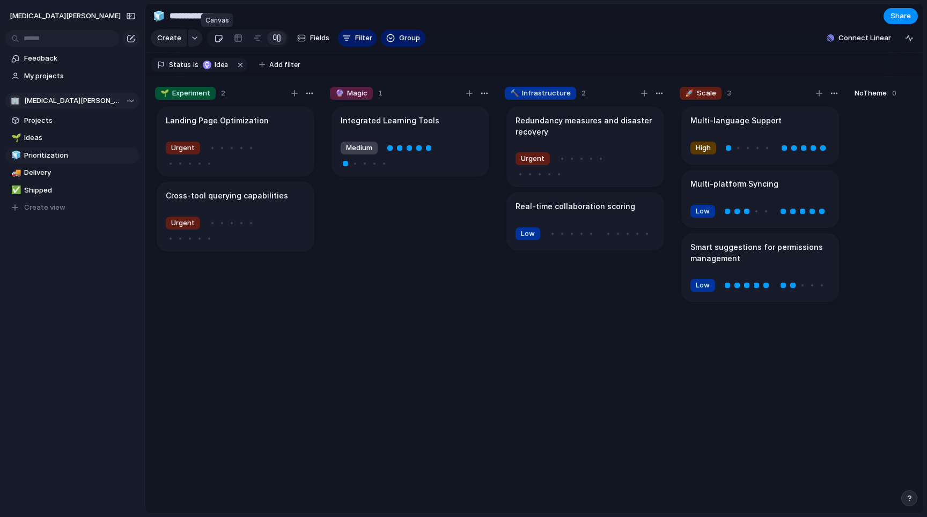
click at [219, 41] on div at bounding box center [218, 39] width 9 height 18
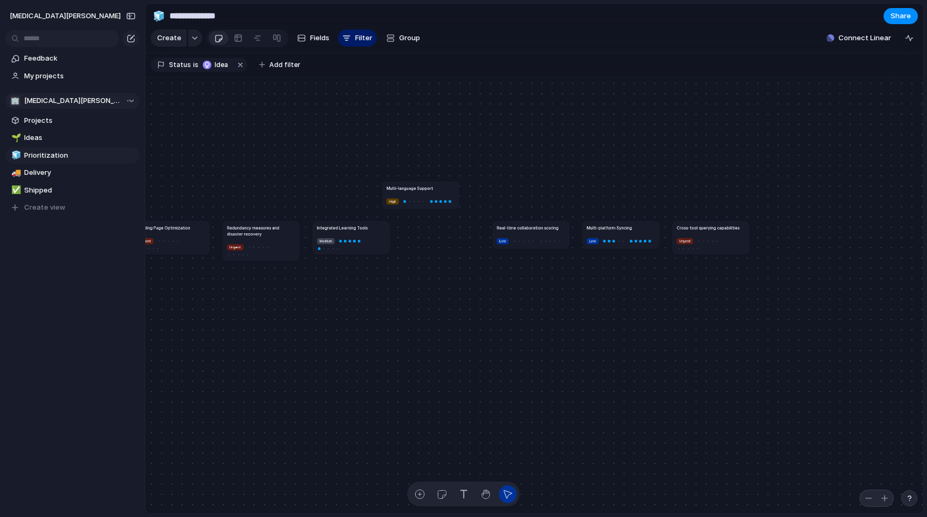
drag, startPoint x: 438, startPoint y: 233, endPoint x: 422, endPoint y: 180, distance: 56.2
click at [422, 181] on article "Multi-language Support High" at bounding box center [420, 195] width 77 height 28
drag, startPoint x: 422, startPoint y: 180, endPoint x: 433, endPoint y: 236, distance: 57.6
click at [433, 236] on article "Multi-language Support High" at bounding box center [436, 237] width 77 height 28
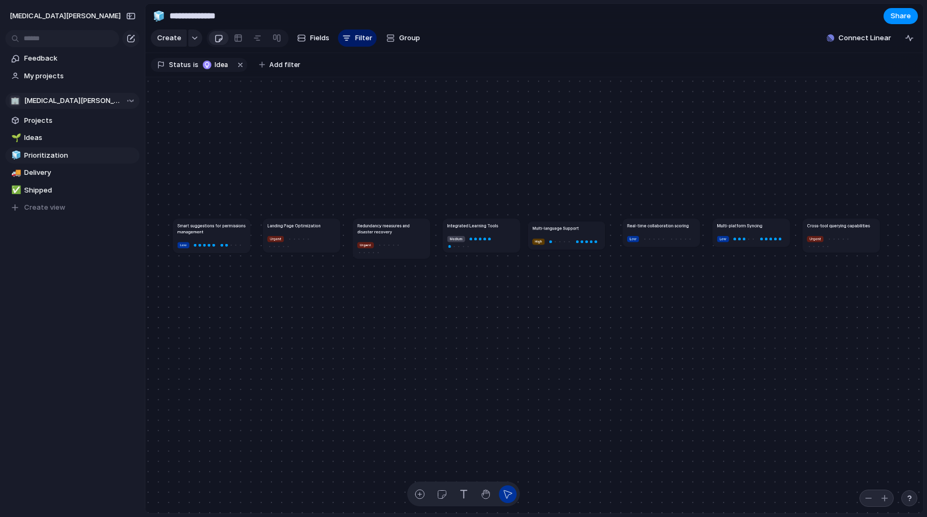
click at [324, 246] on div "Urgent" at bounding box center [301, 242] width 68 height 14
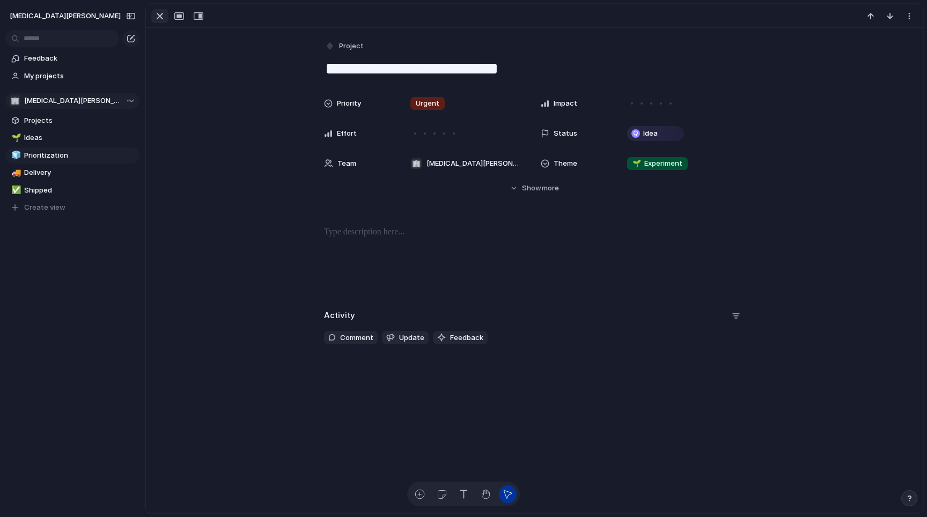
click at [157, 15] on div "button" at bounding box center [159, 16] width 13 height 13
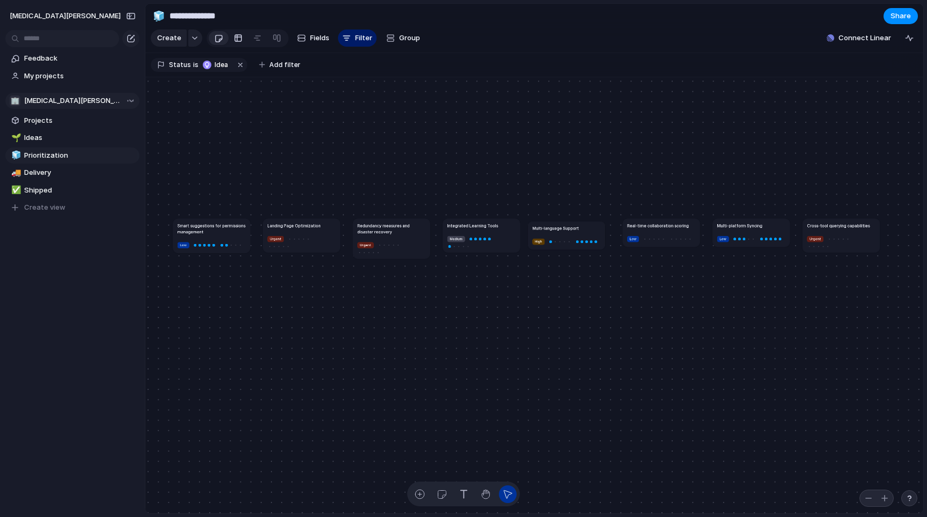
click at [234, 35] on div at bounding box center [238, 38] width 9 height 17
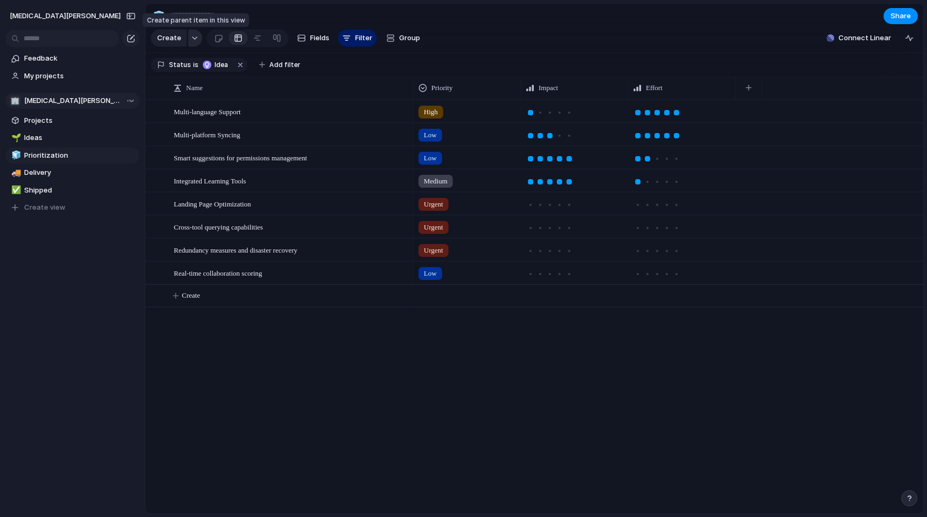
click at [192, 36] on button "button" at bounding box center [195, 38] width 14 height 17
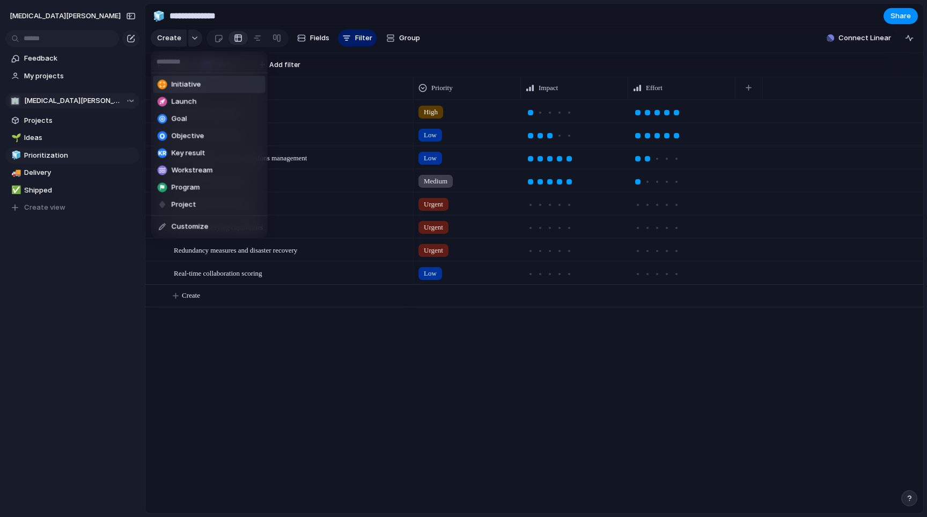
click at [190, 84] on span "Initiative" at bounding box center [187, 84] width 30 height 11
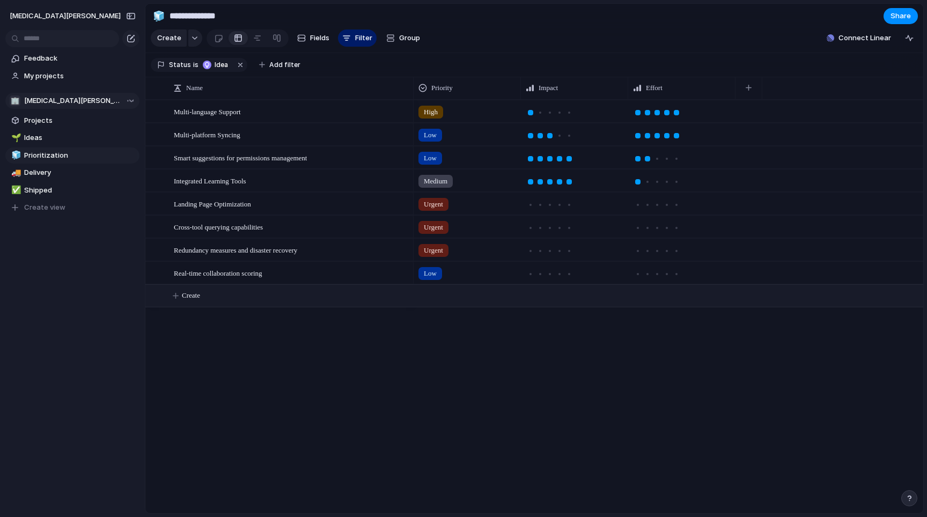
click at [305, 293] on button "Create" at bounding box center [548, 296] width 784 height 22
click at [198, 303] on button "Create" at bounding box center [548, 296] width 784 height 22
click at [108, 299] on div "Feedback My projects 🏢 [MEDICAL_DATA][PERSON_NAME] Projects 🌱 Ideas 🧊 Prioritiz…" at bounding box center [72, 151] width 145 height 303
click at [133, 12] on button "button" at bounding box center [130, 16] width 17 height 17
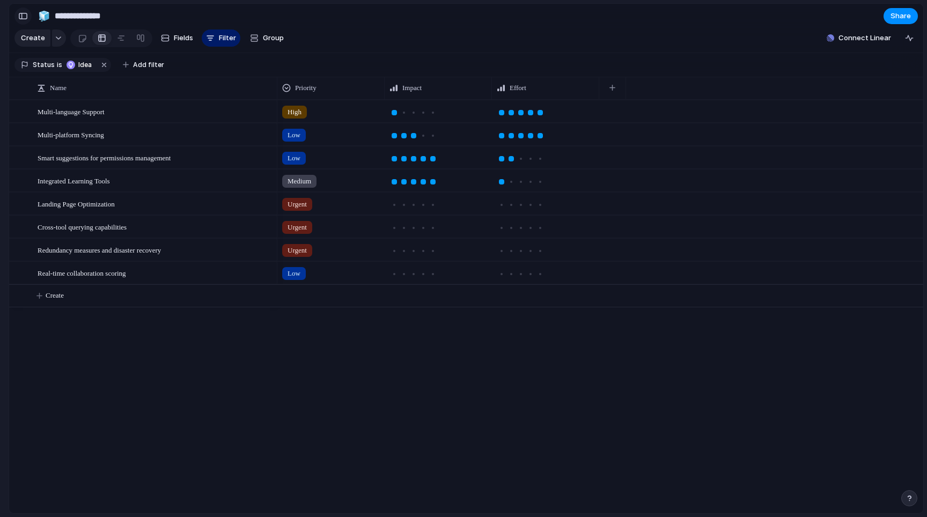
click at [25, 14] on div "button" at bounding box center [23, 16] width 10 height 8
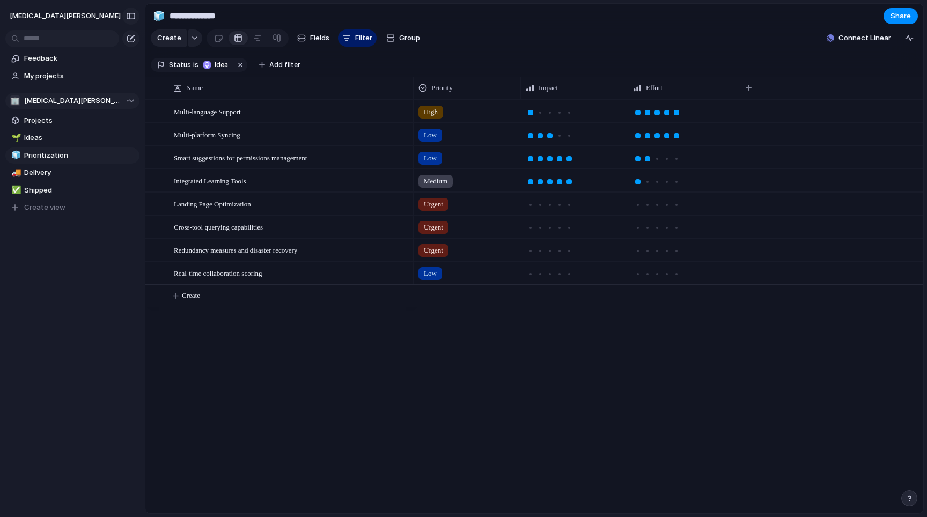
click at [131, 16] on div "button" at bounding box center [131, 16] width 10 height 8
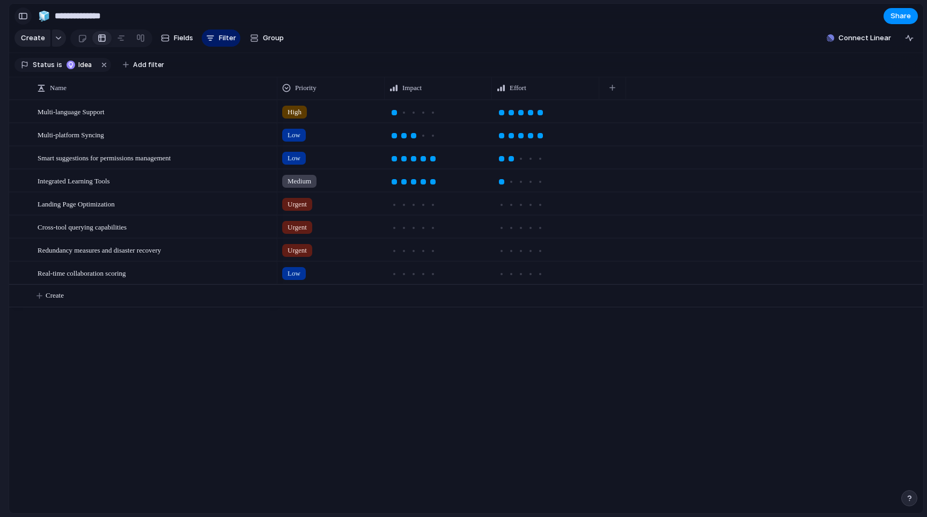
click at [21, 17] on div "button" at bounding box center [23, 16] width 10 height 8
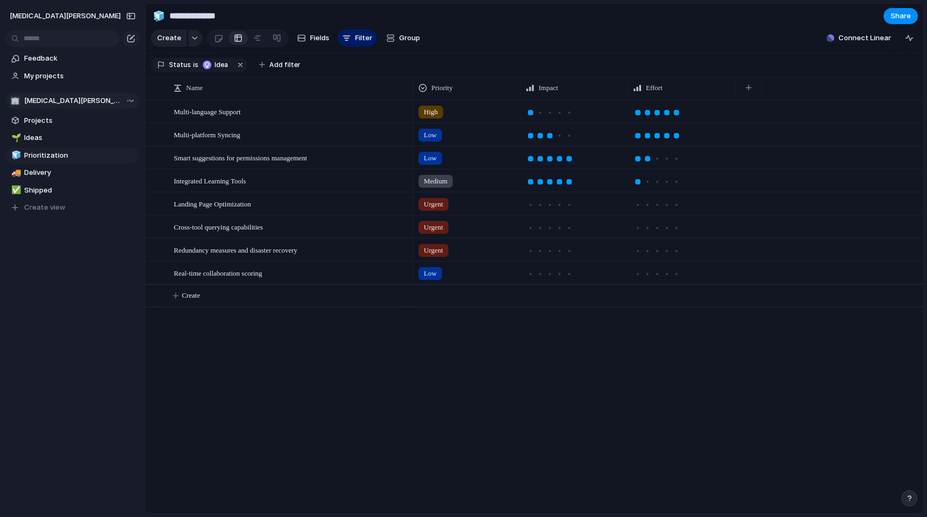
click at [71, 102] on span "[MEDICAL_DATA][PERSON_NAME]" at bounding box center [73, 100] width 98 height 11
click at [71, 102] on div "🏢 [MEDICAL_DATA][PERSON_NAME] Create new team" at bounding box center [463, 258] width 927 height 517
click at [143, 123] on span "Team settings" at bounding box center [161, 122] width 49 height 11
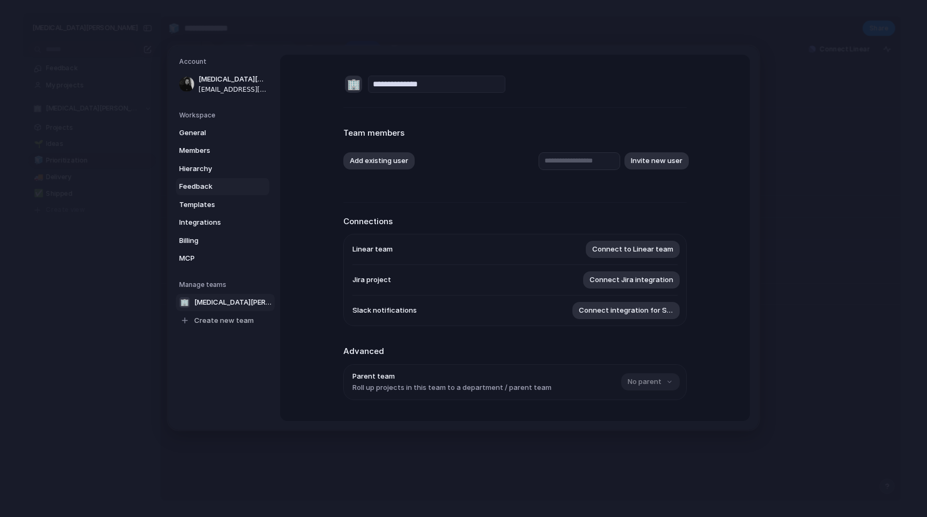
click at [207, 186] on span "Feedback" at bounding box center [213, 186] width 69 height 11
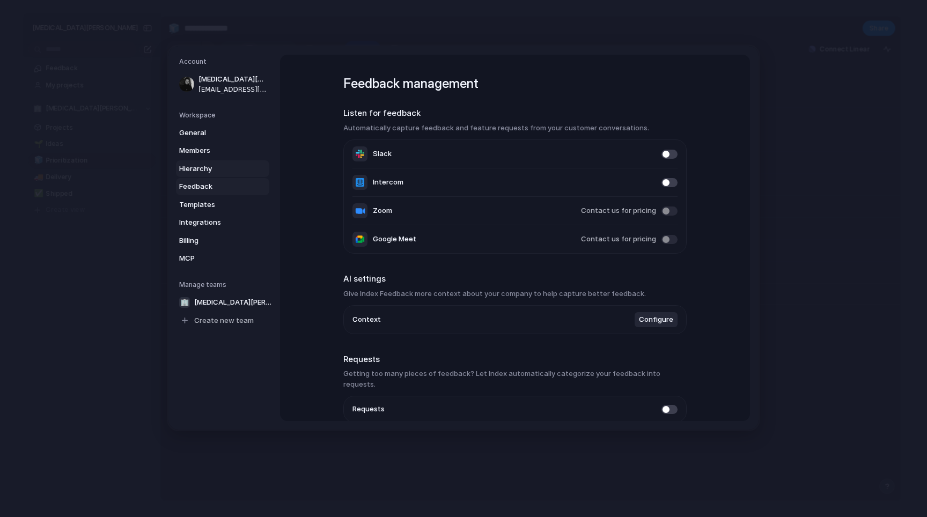
click at [210, 166] on span "Hierarchy" at bounding box center [213, 168] width 69 height 11
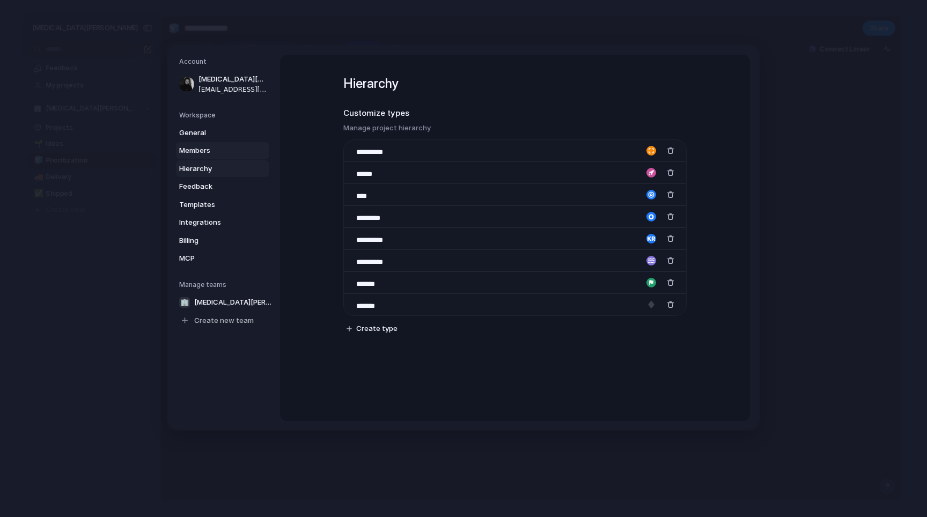
click at [211, 153] on span "Members" at bounding box center [213, 150] width 69 height 11
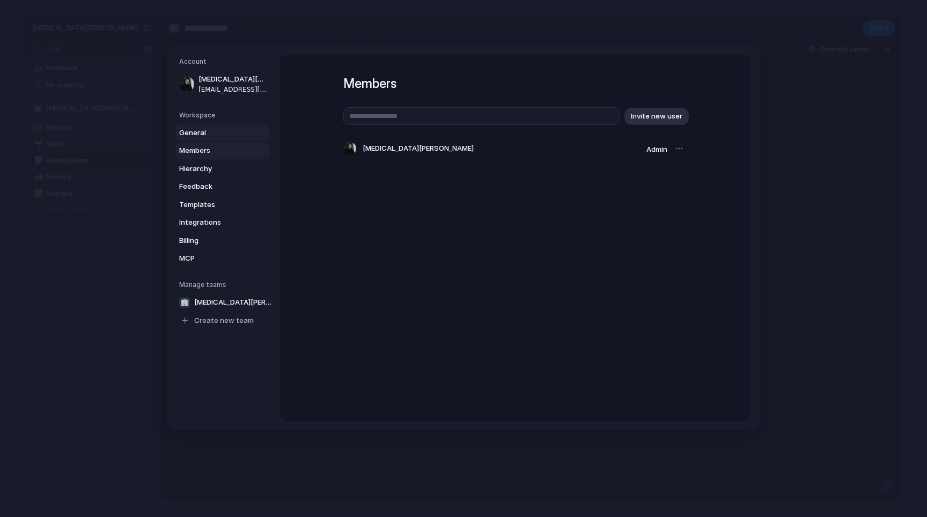
click at [213, 137] on link "General" at bounding box center [222, 132] width 93 height 17
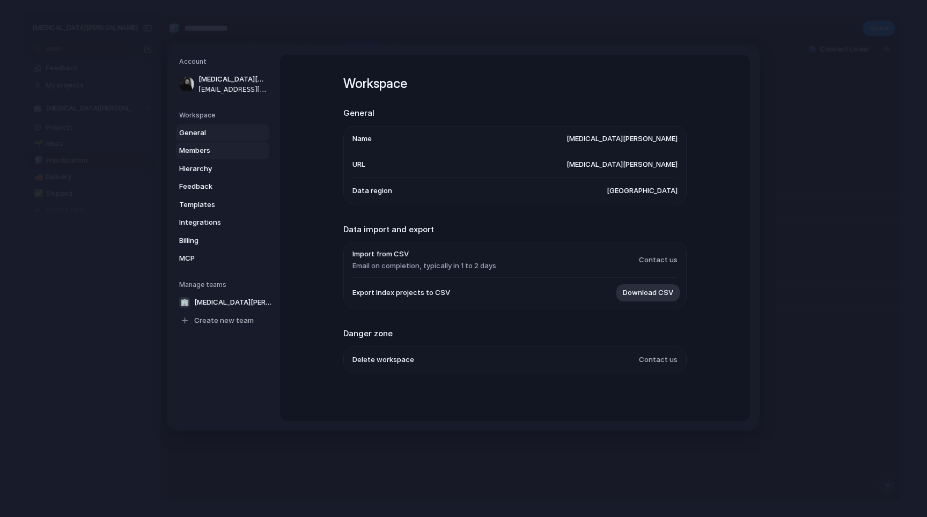
click at [217, 144] on link "Members" at bounding box center [222, 150] width 93 height 17
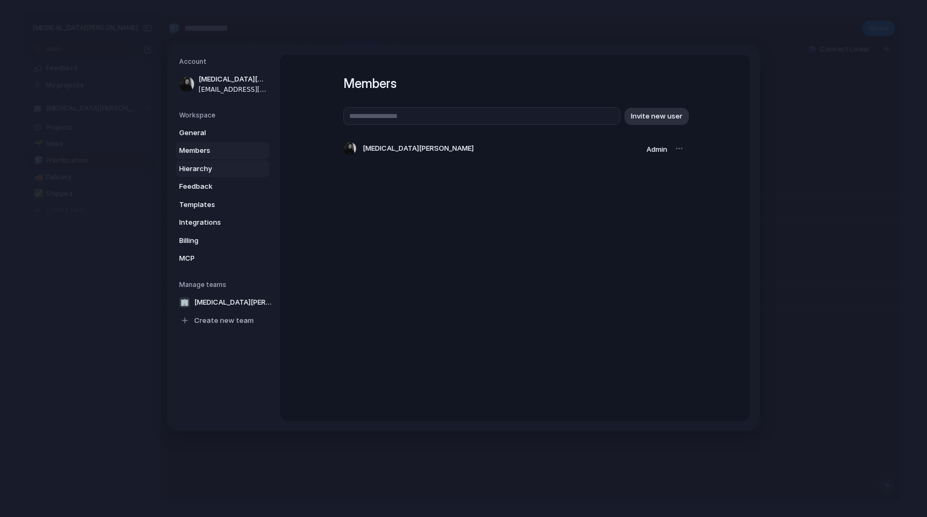
click at [219, 166] on span "Hierarchy" at bounding box center [213, 168] width 69 height 11
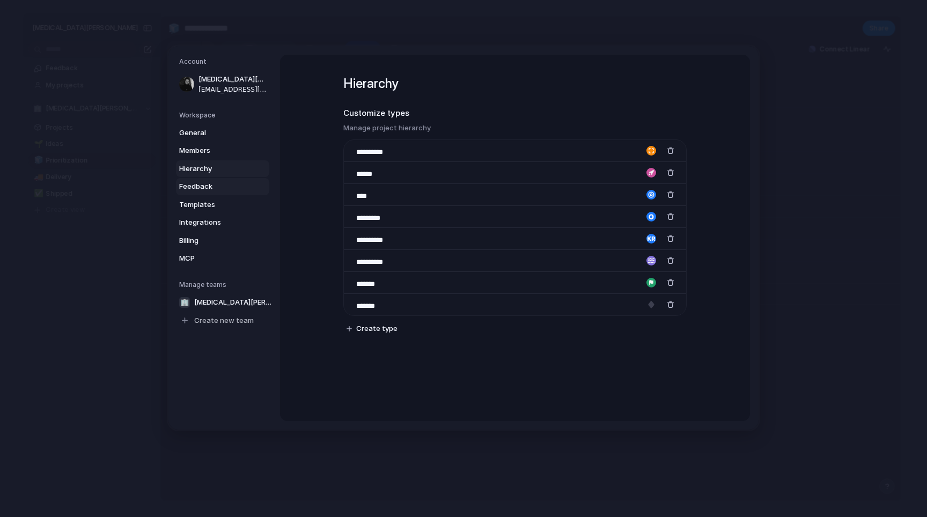
click at [219, 185] on span "Feedback" at bounding box center [213, 186] width 69 height 11
